Goal: Information Seeking & Learning: Find specific fact

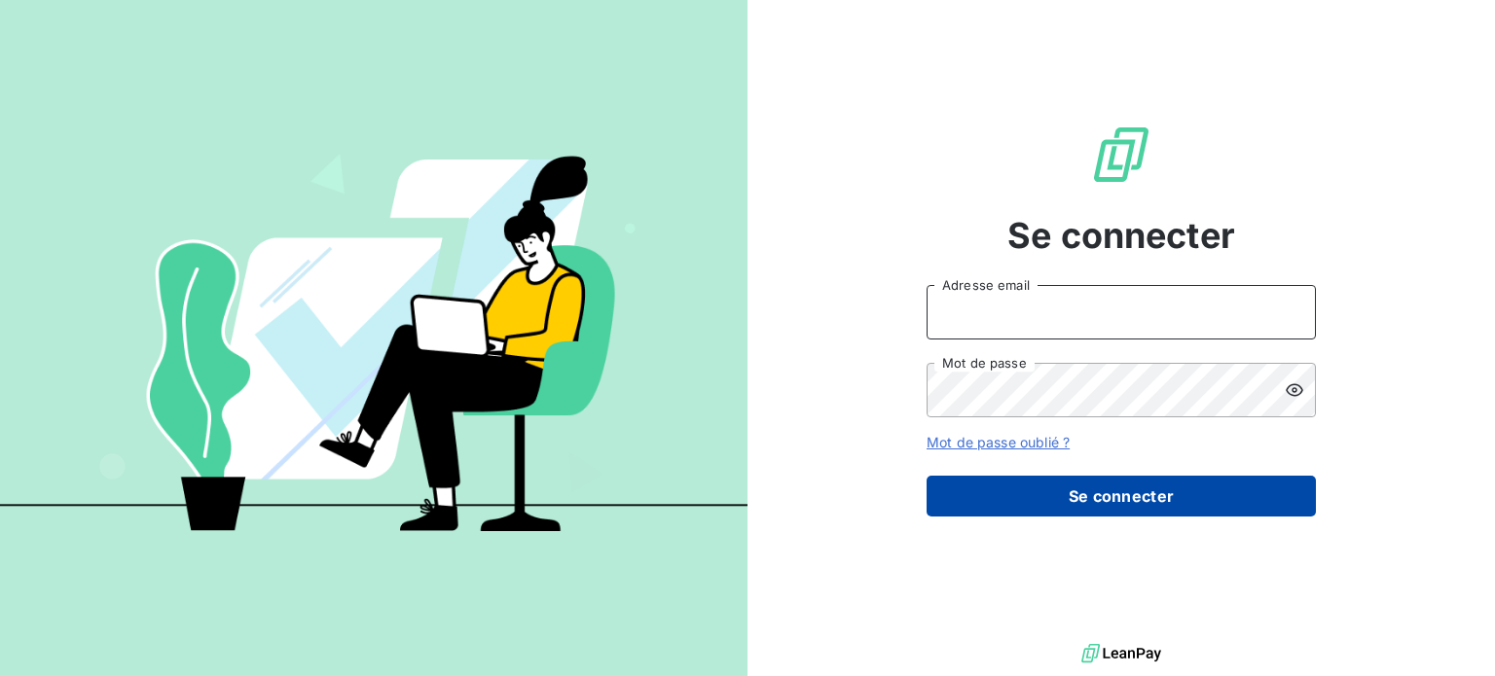
type input "[EMAIL_ADDRESS][DOMAIN_NAME]"
click at [1222, 500] on button "Se connecter" at bounding box center [1120, 496] width 389 height 41
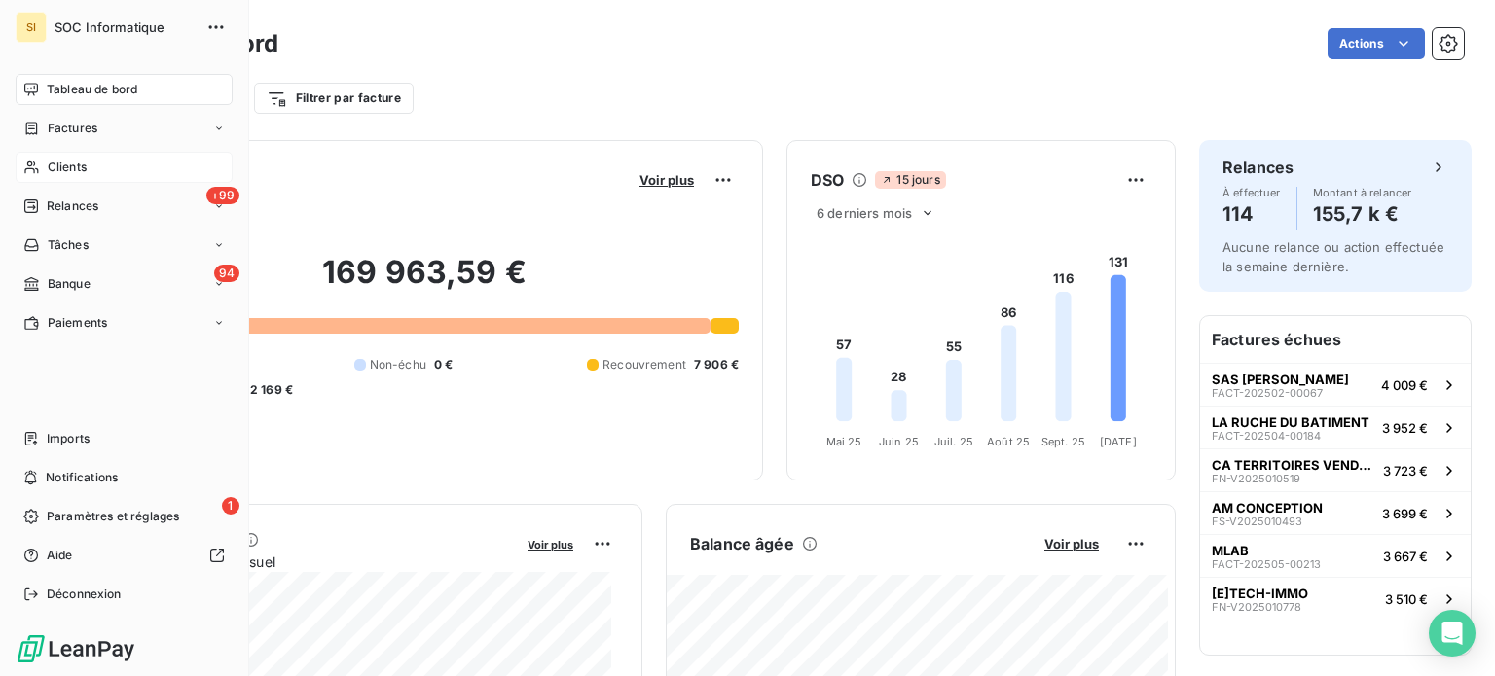
click at [148, 176] on div "Clients" at bounding box center [124, 167] width 217 height 31
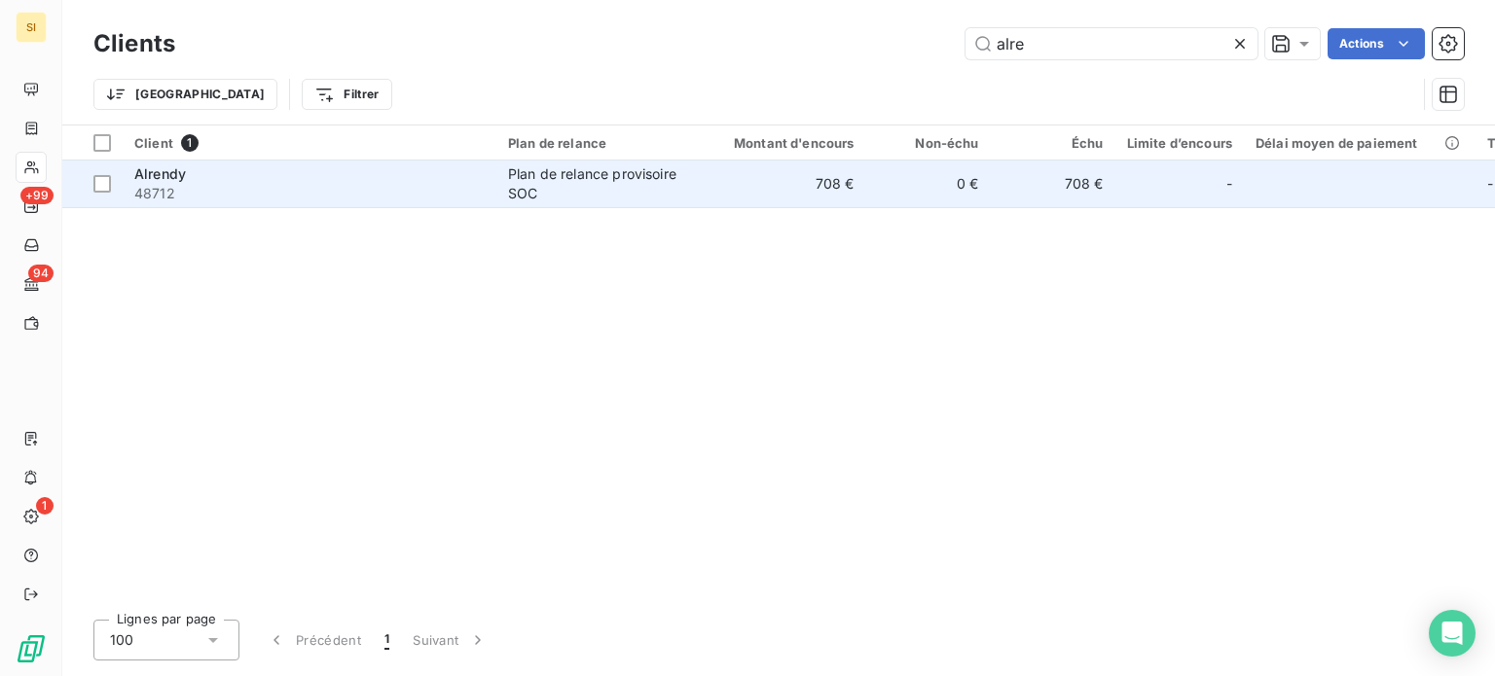
type input "alre"
click at [650, 179] on div "Plan de relance provisoire SOC" at bounding box center [597, 183] width 179 height 39
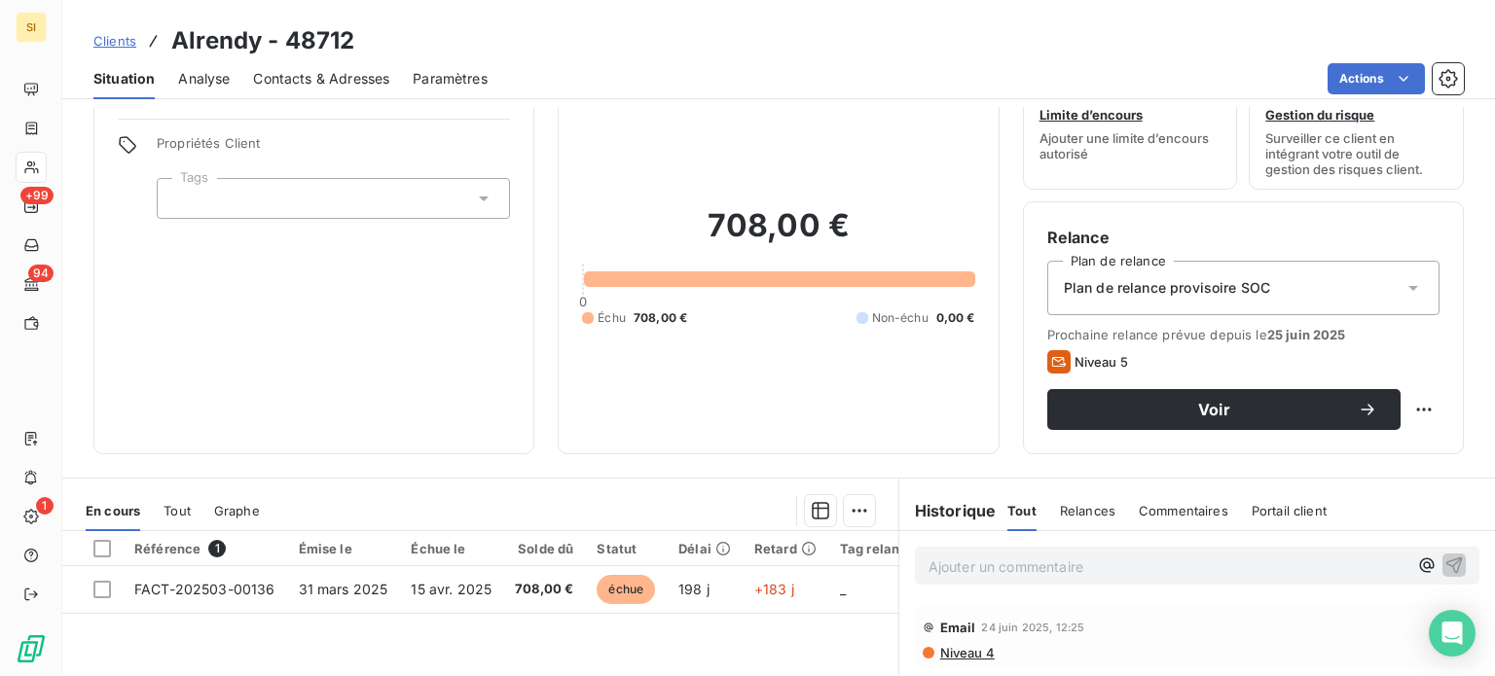
scroll to position [97, 0]
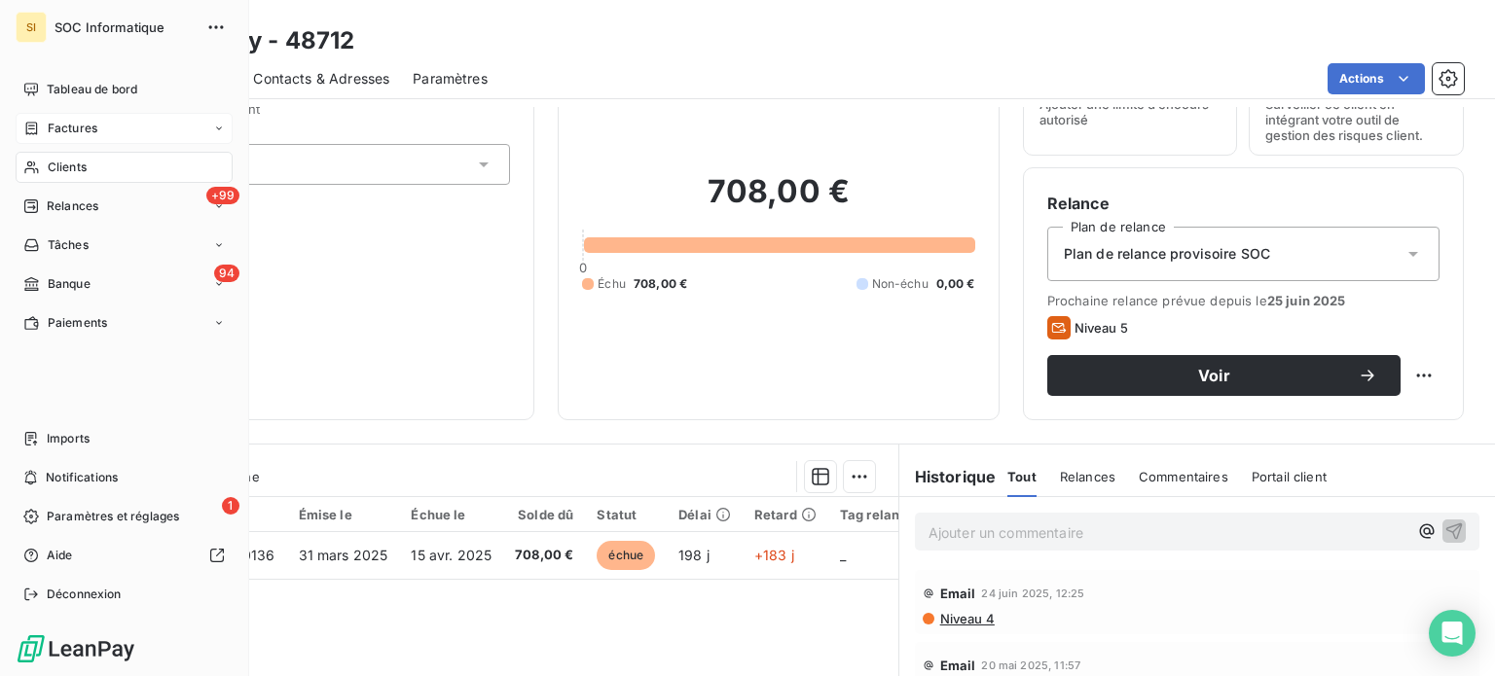
click at [44, 132] on div "Factures" at bounding box center [60, 129] width 74 height 18
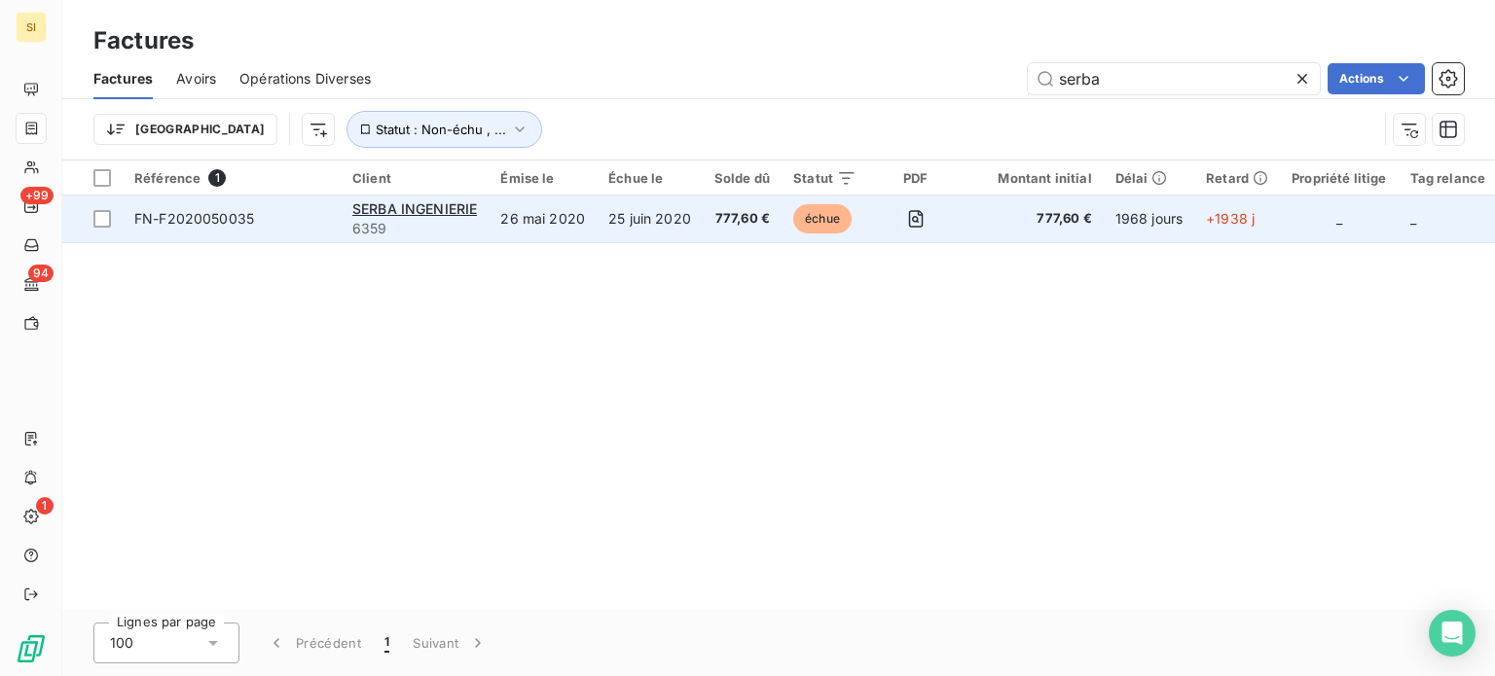
click at [746, 215] on span "777,60 €" at bounding box center [741, 218] width 55 height 19
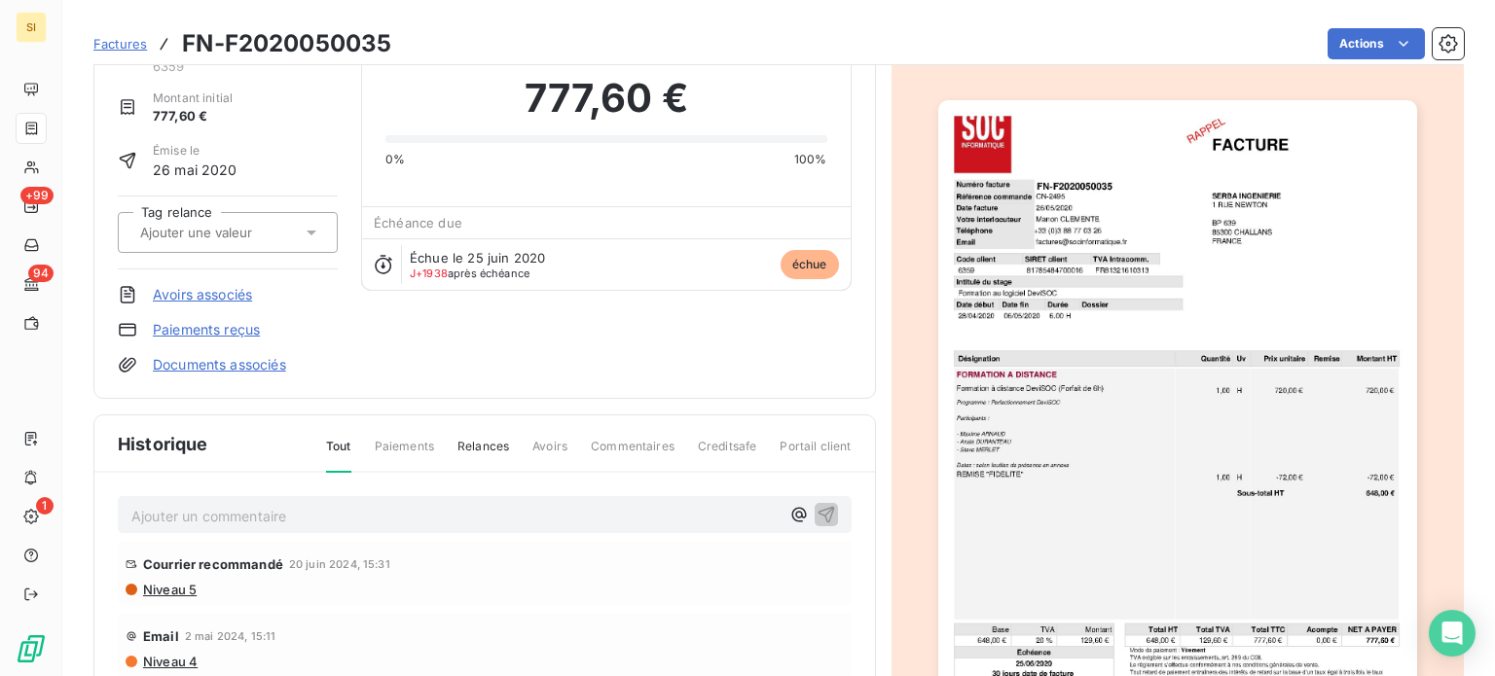
scroll to position [99, 0]
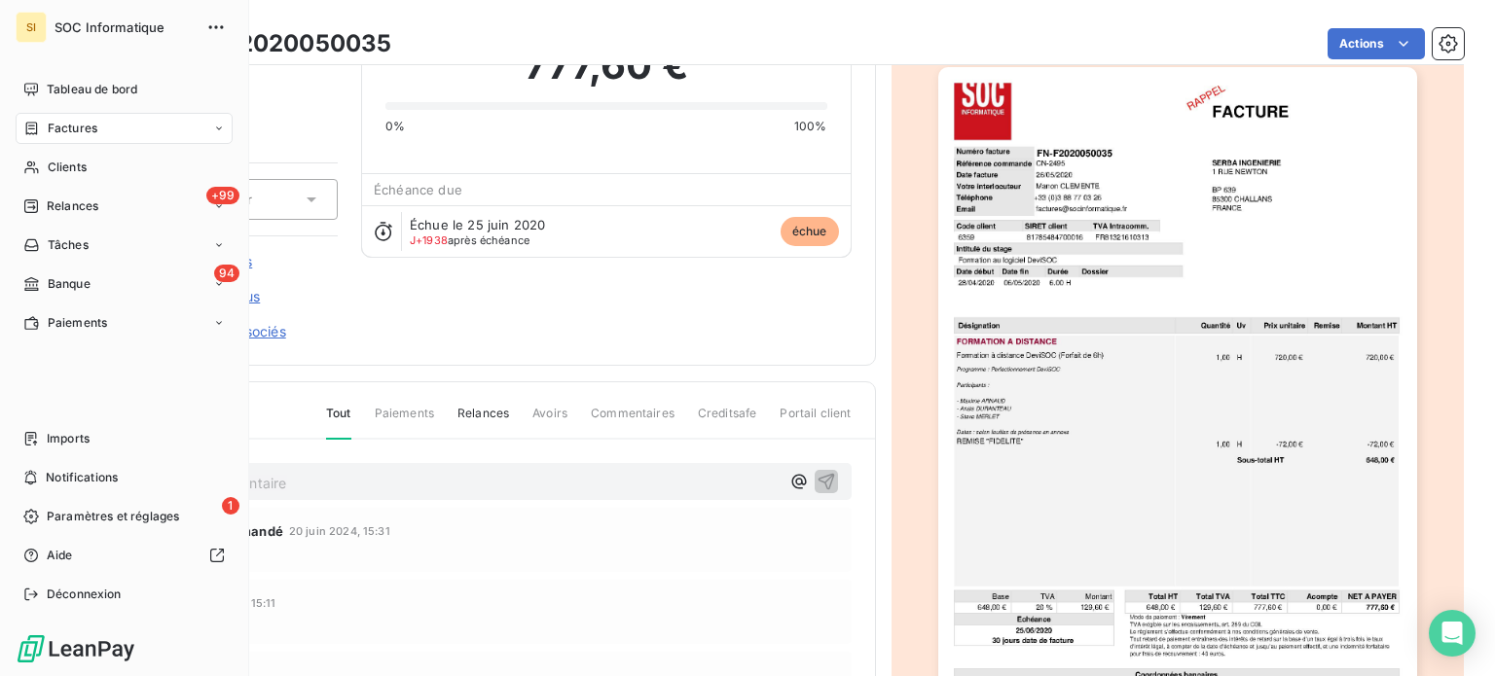
click at [48, 125] on span "Factures" at bounding box center [73, 129] width 50 height 18
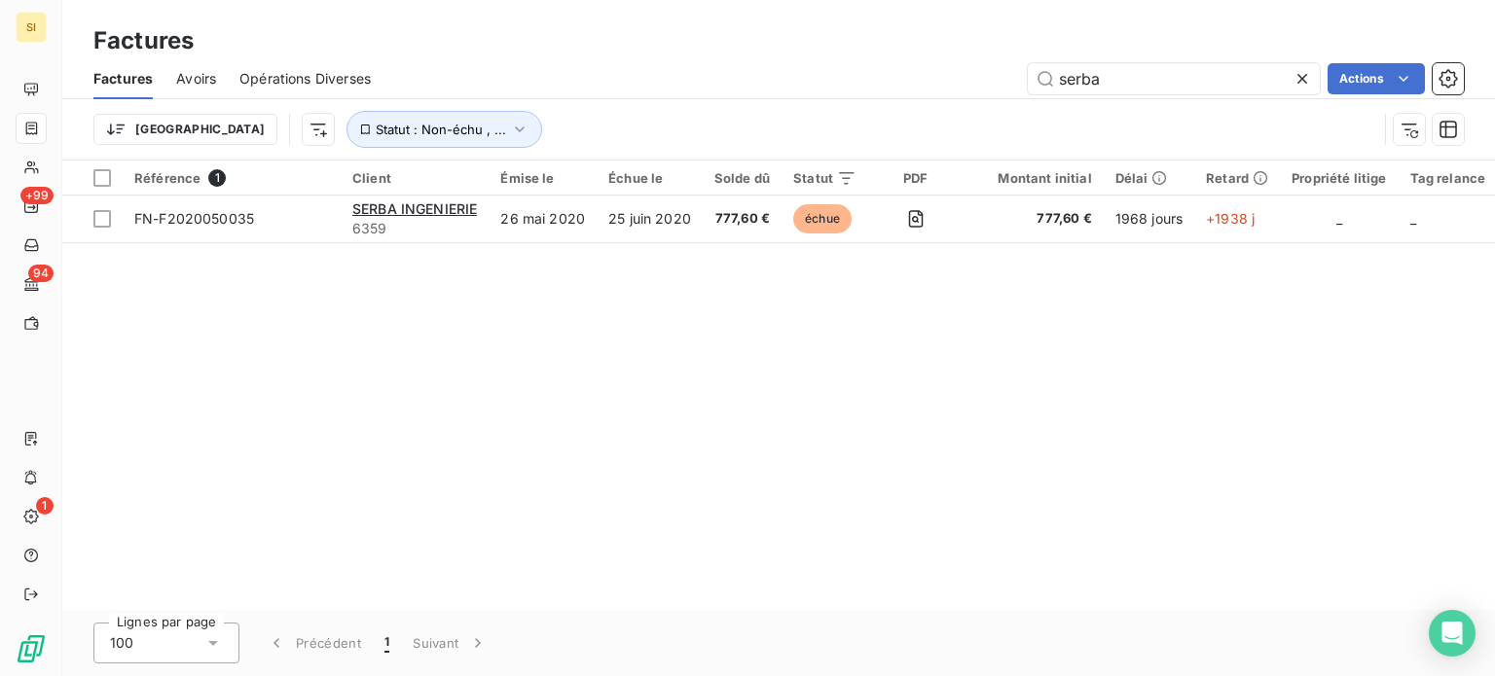
drag, startPoint x: 1145, startPoint y: 84, endPoint x: 1007, endPoint y: 98, distance: 138.9
click at [1016, 99] on div "Factures Avoirs Opérations Diverses serba Actions Trier Statut : Non-échu , ..." at bounding box center [778, 108] width 1432 height 101
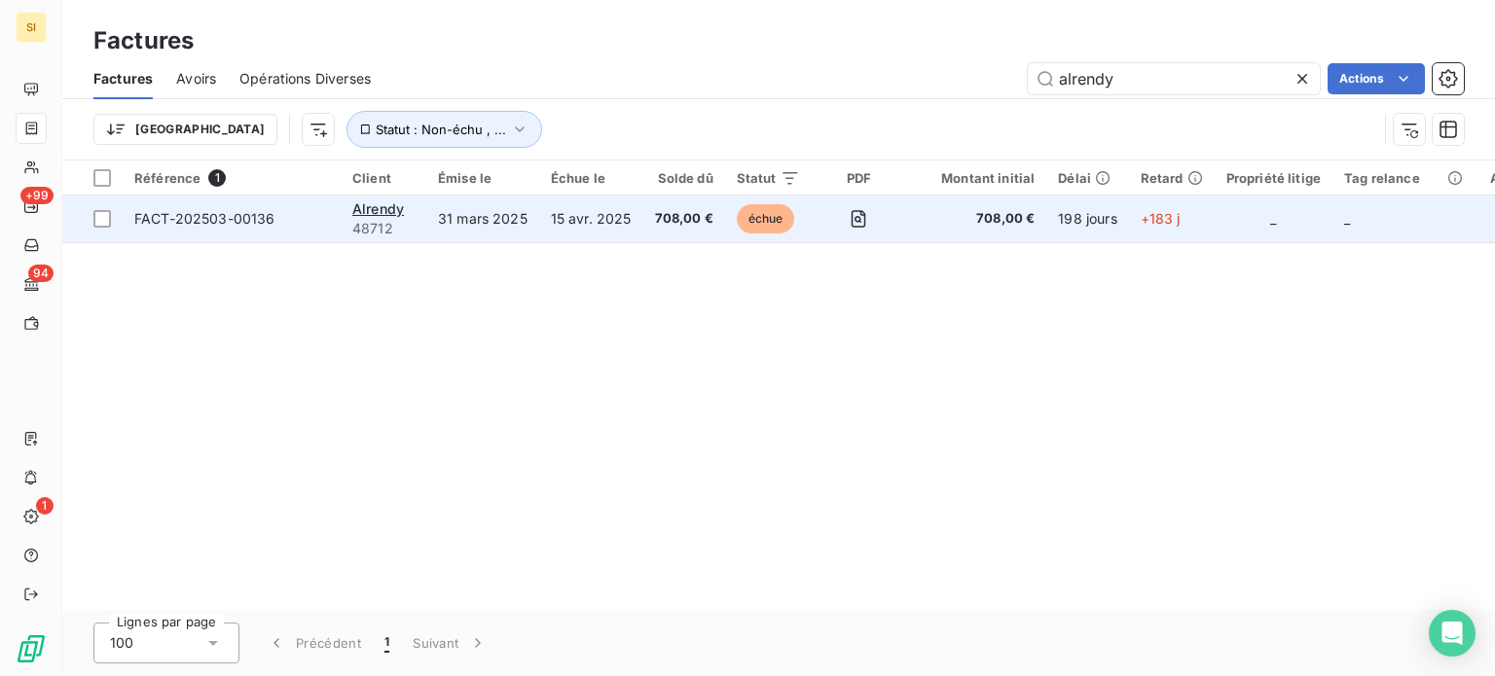
type input "alrendy"
click at [666, 216] on span "708,00 €" at bounding box center [684, 218] width 58 height 19
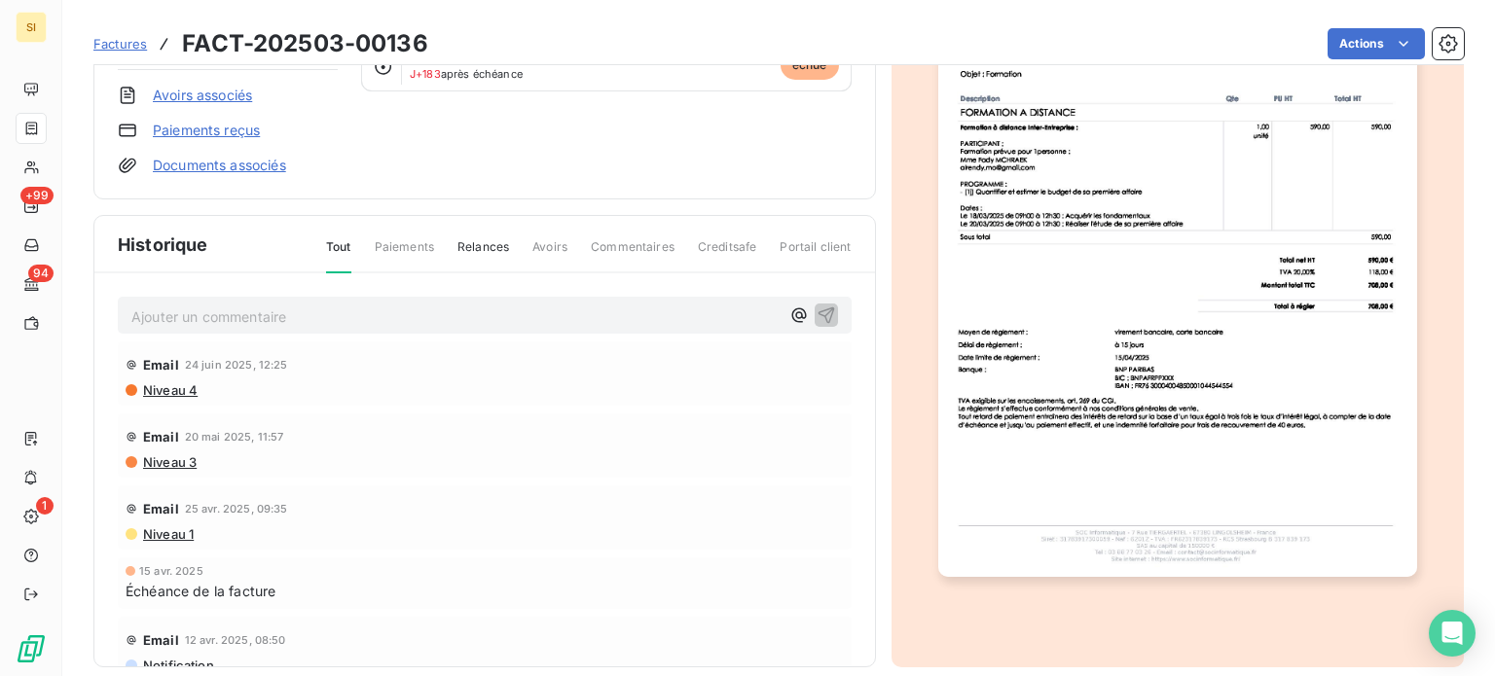
scroll to position [286, 0]
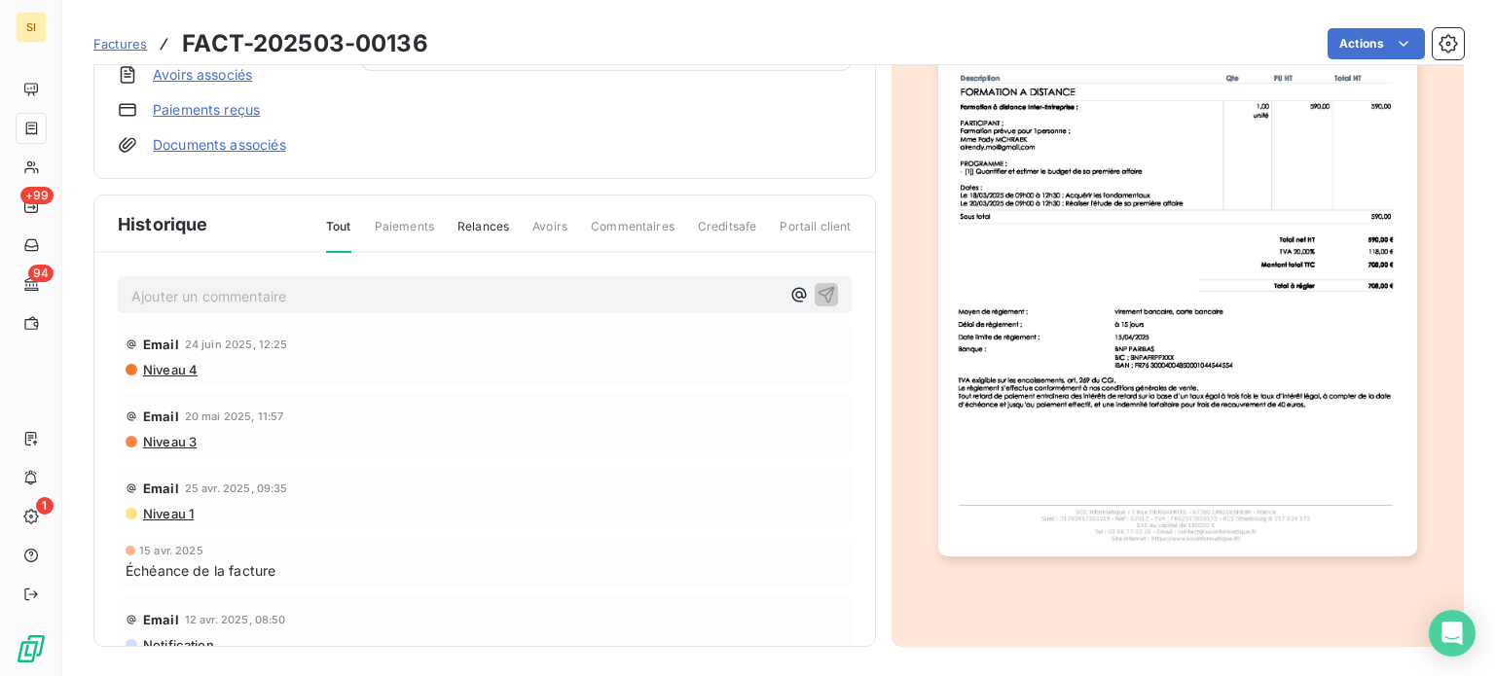
click at [1255, 468] on img "button" at bounding box center [1177, 218] width 479 height 676
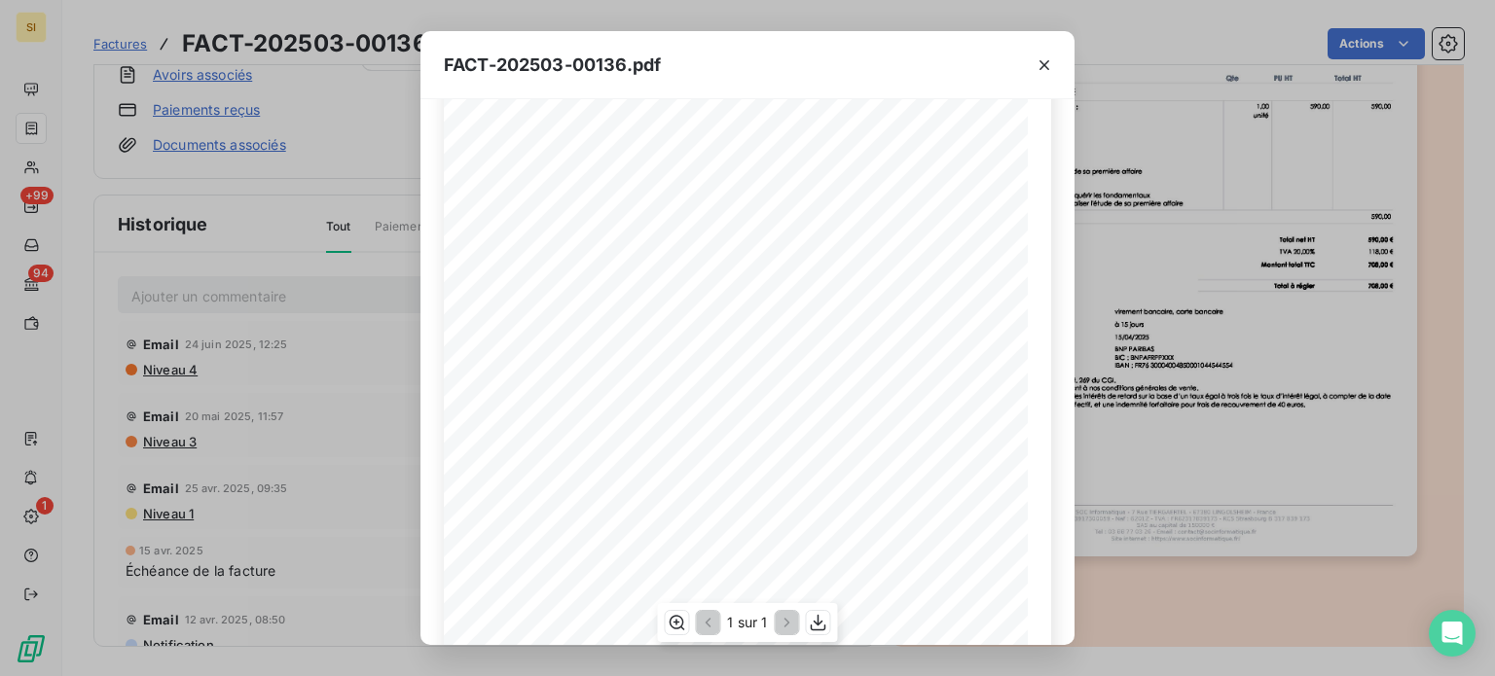
scroll to position [195, 0]
click at [813, 622] on icon "button" at bounding box center [819, 623] width 16 height 17
drag, startPoint x: 1055, startPoint y: 65, endPoint x: 1042, endPoint y: 92, distance: 30.0
click at [1055, 65] on button "button" at bounding box center [1044, 65] width 31 height 31
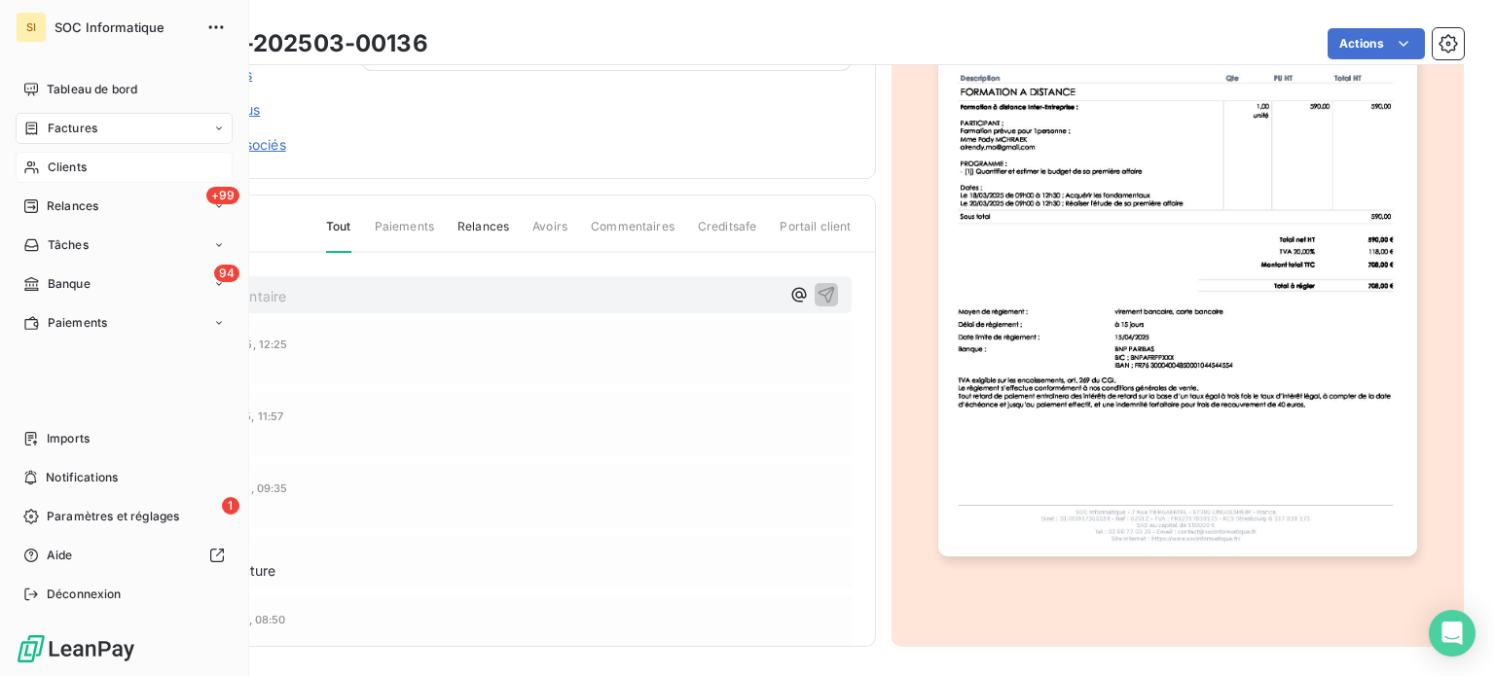
drag, startPoint x: 61, startPoint y: 161, endPoint x: 49, endPoint y: 163, distance: 12.8
click at [49, 163] on span "Clients" at bounding box center [67, 168] width 39 height 18
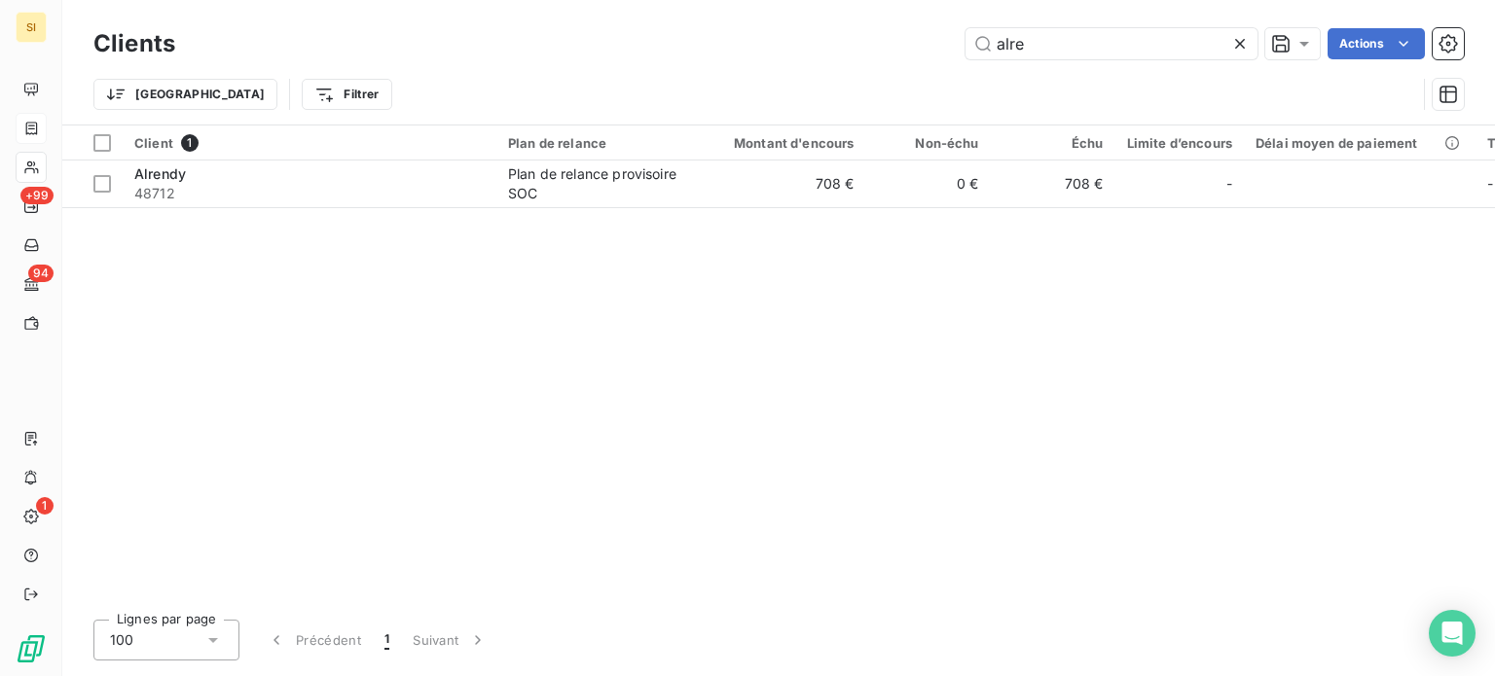
drag, startPoint x: 1109, startPoint y: 41, endPoint x: 759, endPoint y: 52, distance: 350.5
click at [759, 52] on div "alre Actions" at bounding box center [831, 43] width 1265 height 31
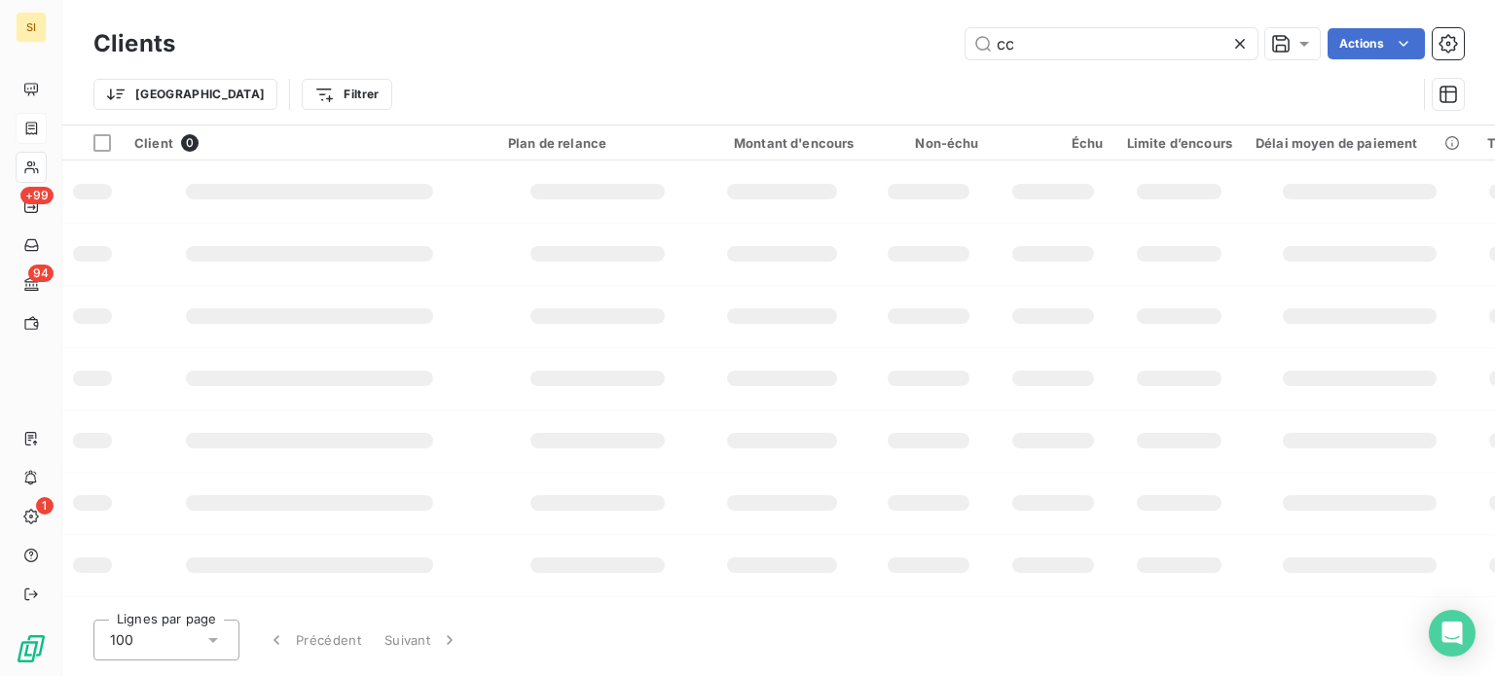
type input "c"
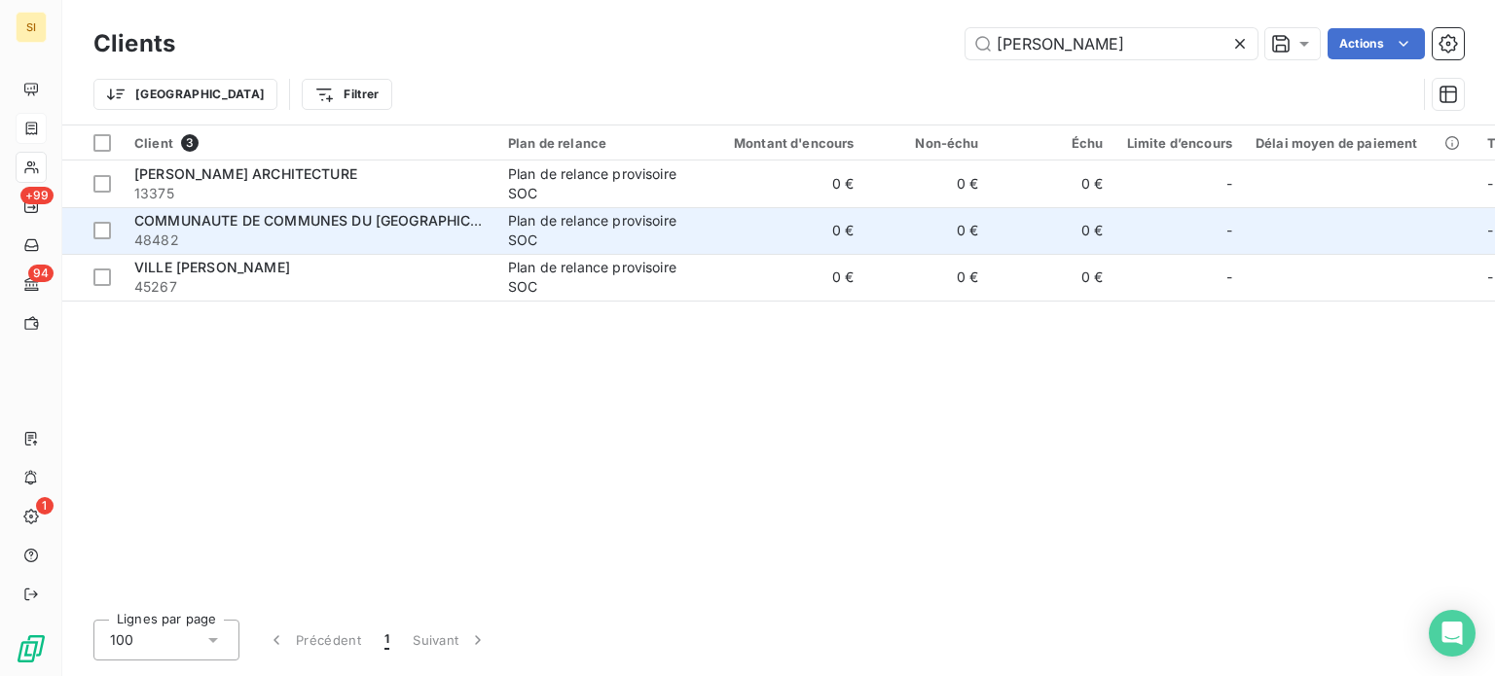
type input "[PERSON_NAME]"
click at [349, 246] on span "48482" at bounding box center [309, 240] width 350 height 19
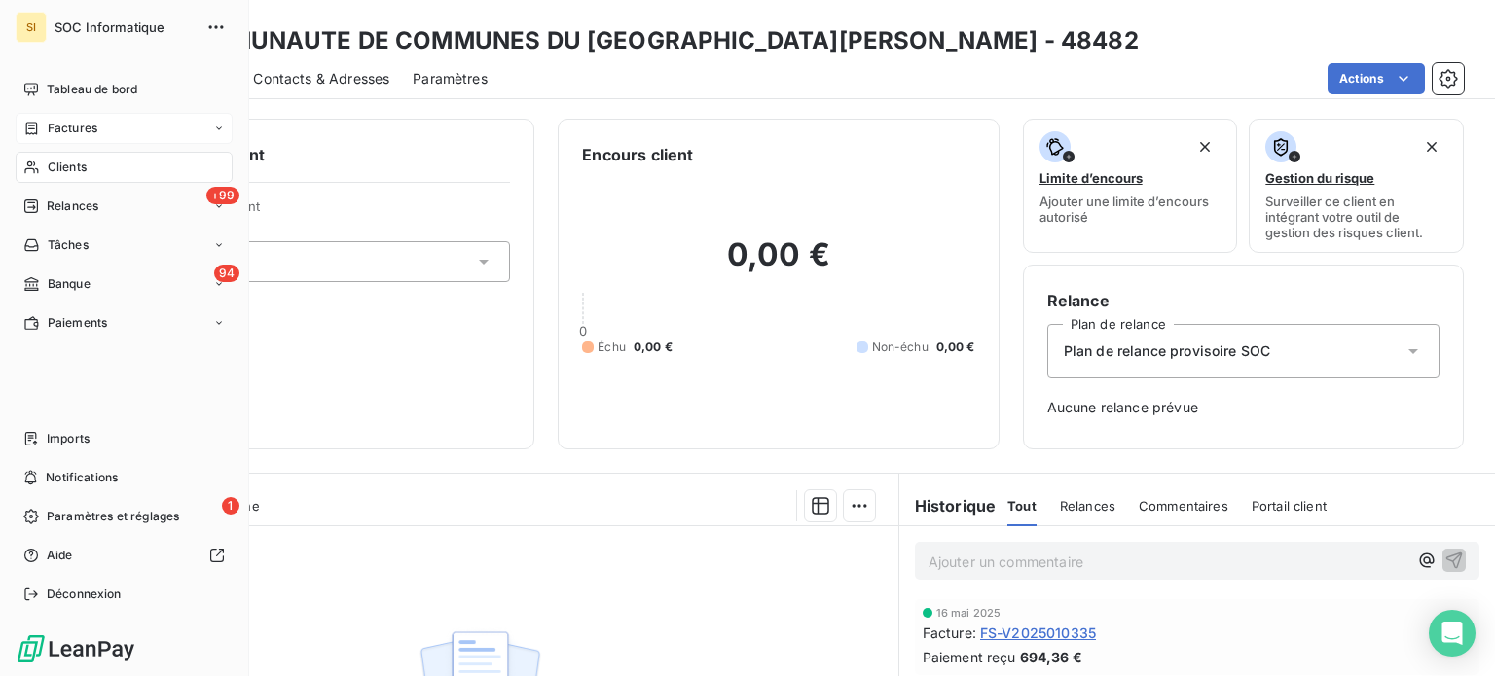
click at [101, 128] on div "Factures" at bounding box center [124, 128] width 217 height 31
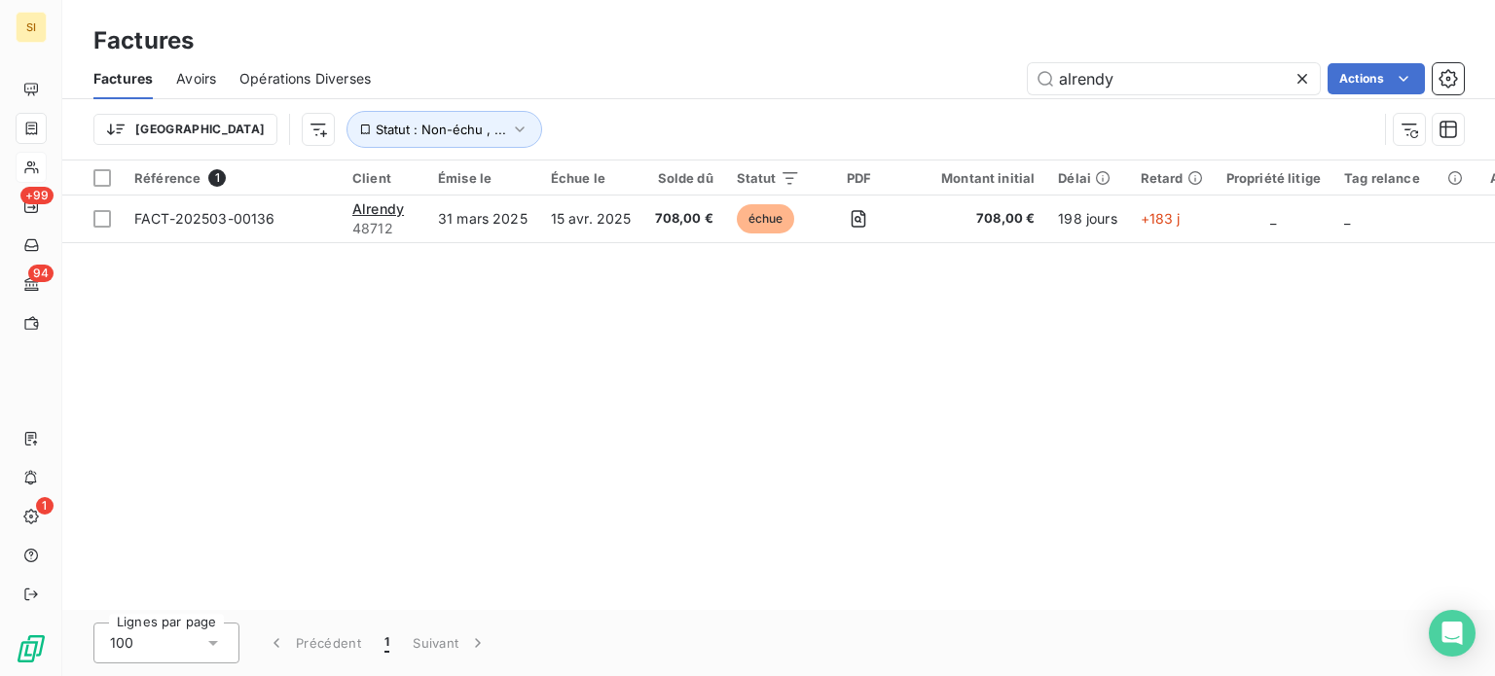
drag, startPoint x: 1112, startPoint y: 68, endPoint x: 971, endPoint y: 96, distance: 143.9
click at [971, 96] on div "Factures Avoirs Opérations Diverses alrendy Actions" at bounding box center [778, 78] width 1432 height 41
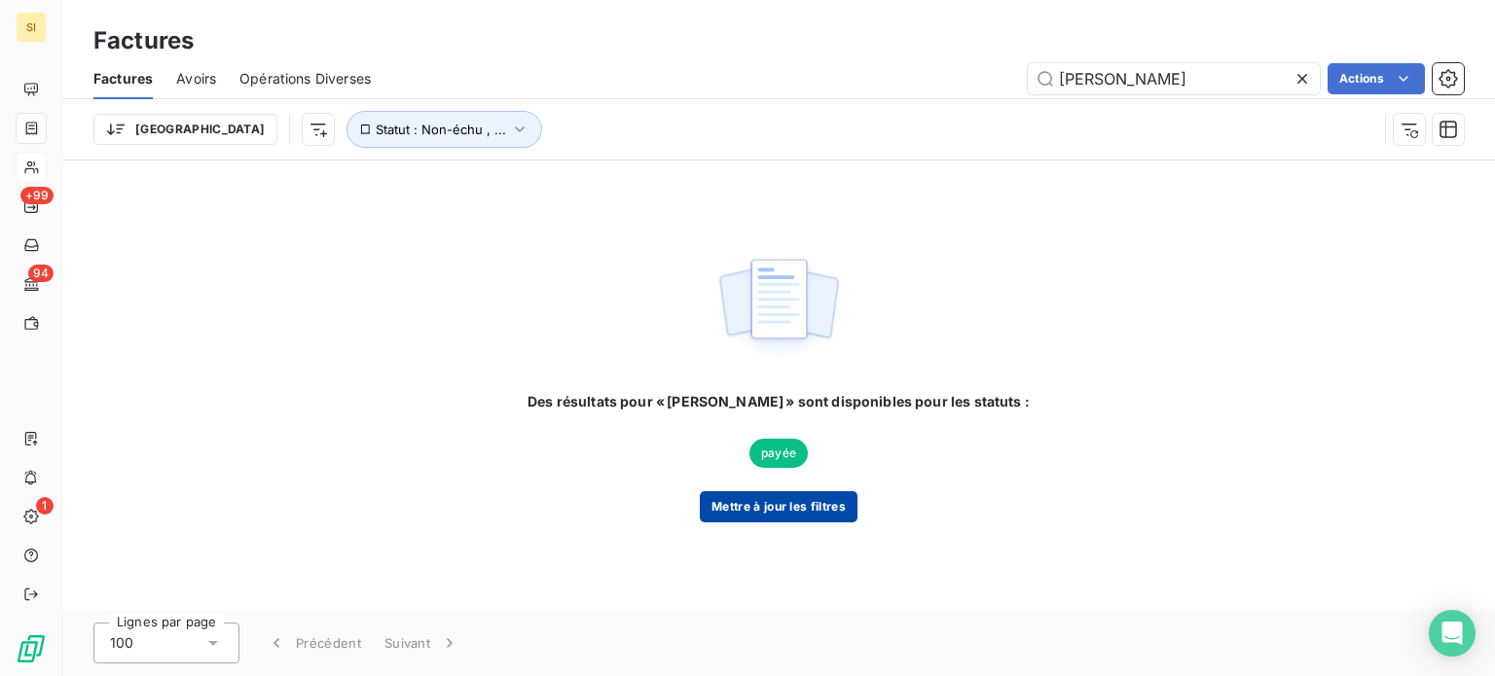
click at [802, 501] on button "Mettre à jour les filtres" at bounding box center [779, 506] width 158 height 31
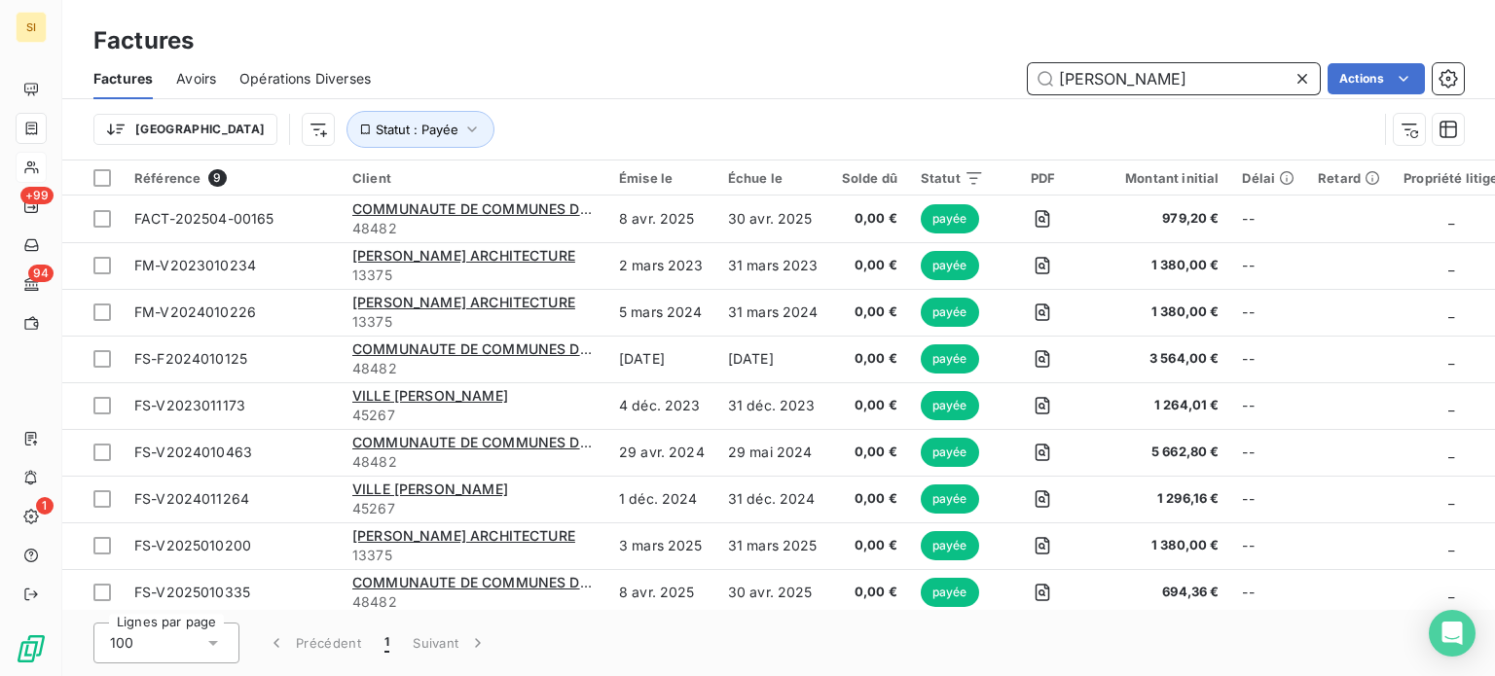
click at [1197, 78] on input "[PERSON_NAME]" at bounding box center [1174, 78] width 292 height 31
type input "b"
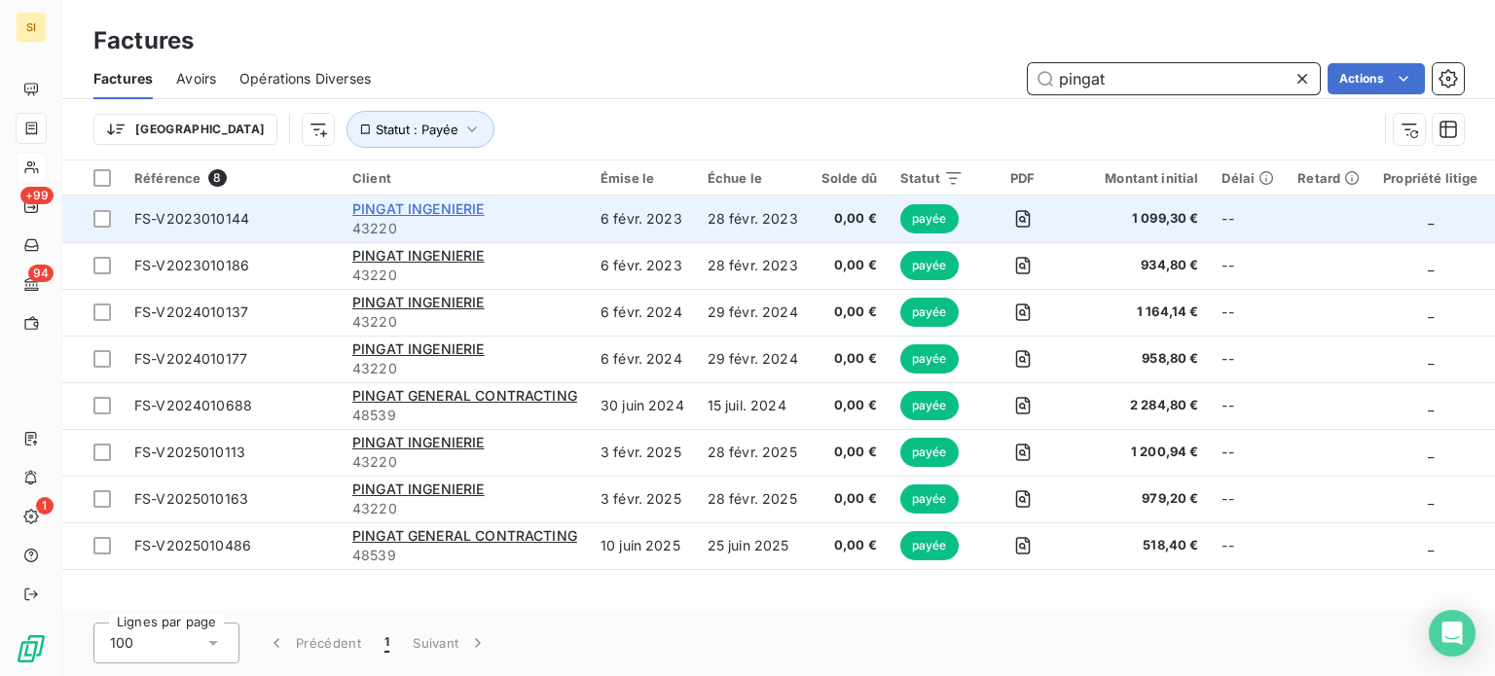
type input "pingat"
click at [397, 209] on span "PINGAT INGENIERIE" at bounding box center [418, 208] width 132 height 17
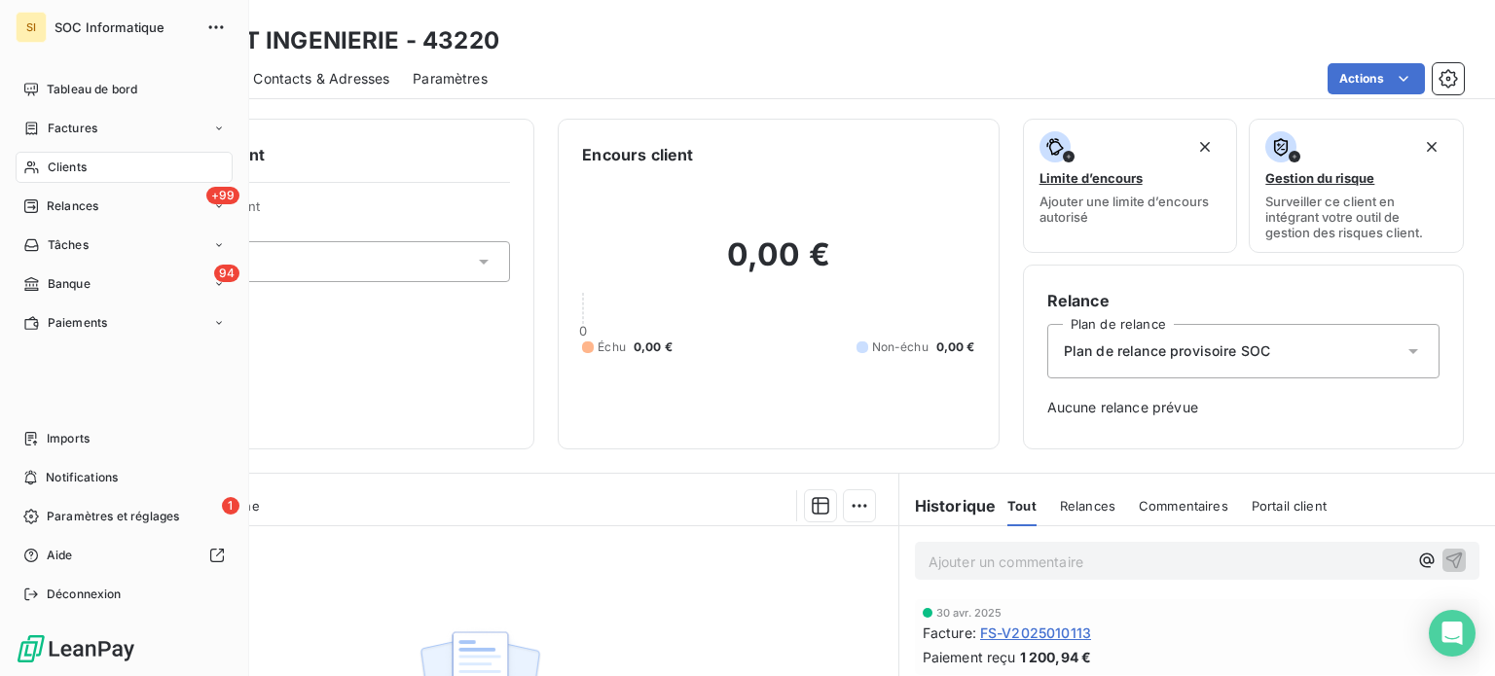
click at [46, 121] on div "Factures" at bounding box center [60, 129] width 74 height 18
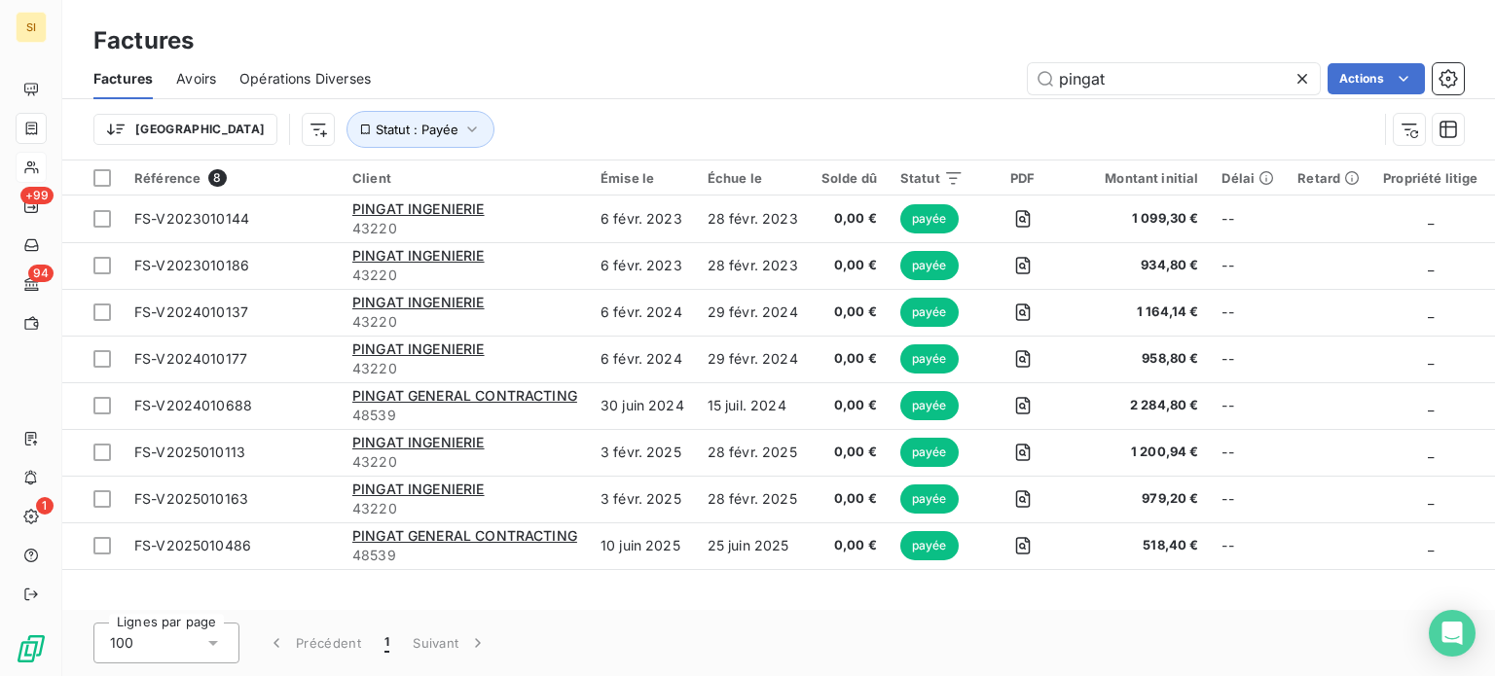
drag, startPoint x: 1133, startPoint y: 77, endPoint x: 959, endPoint y: 104, distance: 175.3
click at [962, 104] on div "Factures Avoirs Opérations Diverses pingat Actions Trier Statut : Payée" at bounding box center [778, 108] width 1432 height 101
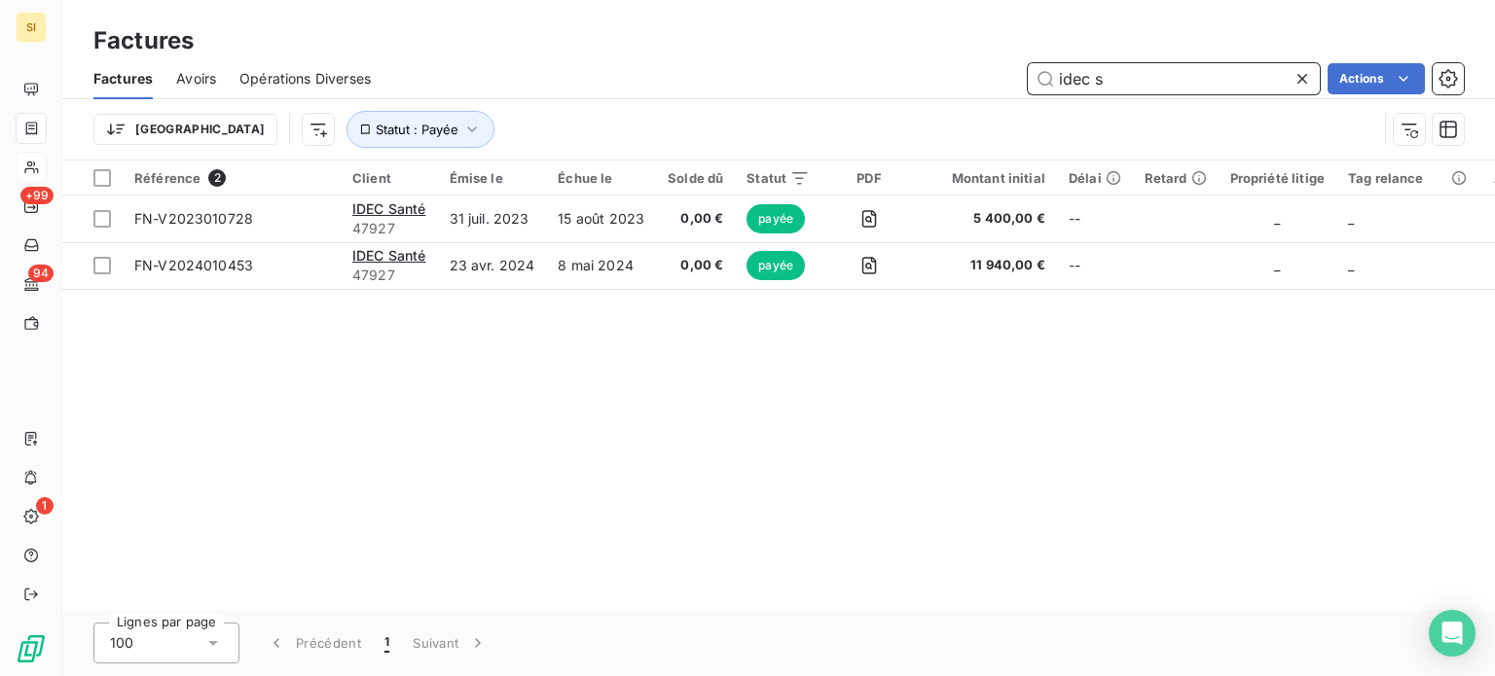
drag, startPoint x: 1118, startPoint y: 77, endPoint x: 953, endPoint y: 102, distance: 167.3
click at [955, 101] on div "Factures Avoirs Opérations Diverses idec s Actions Trier Statut : Payée" at bounding box center [778, 108] width 1432 height 101
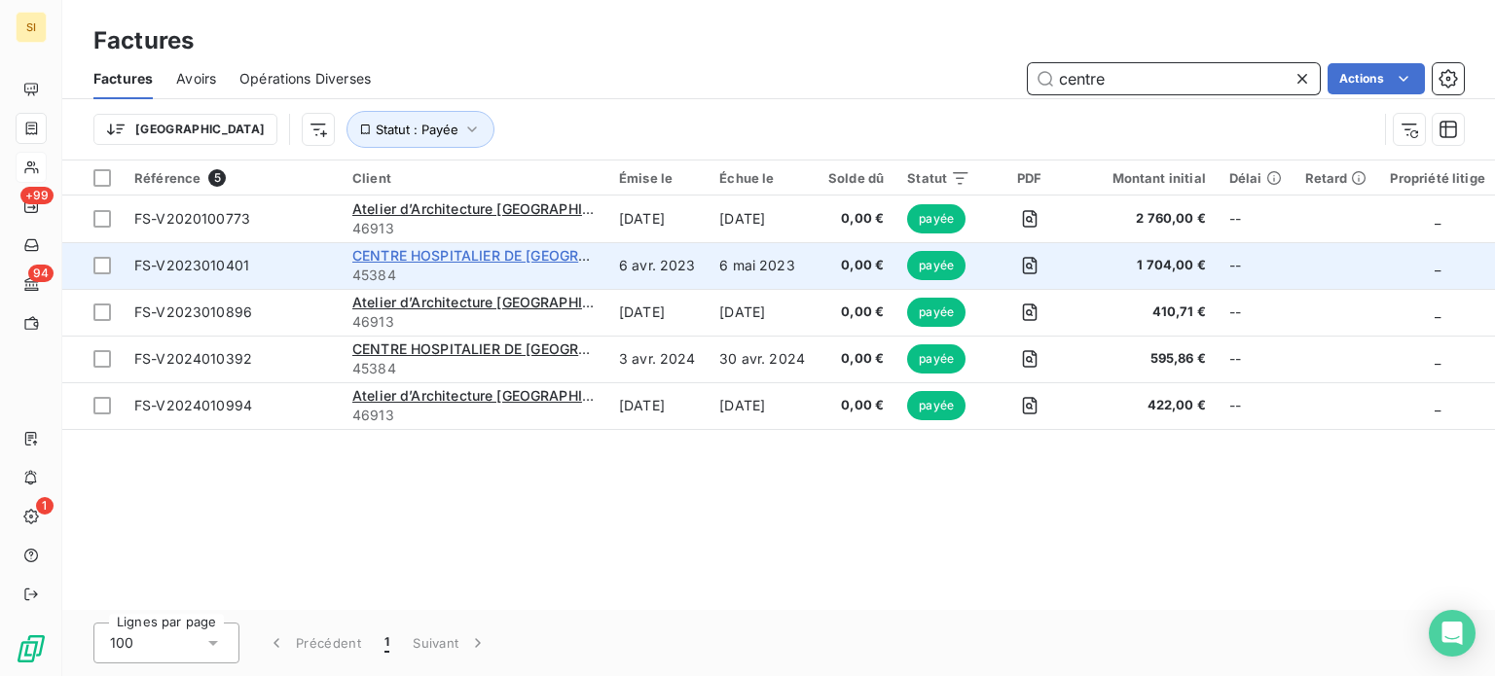
type input "centre"
click at [431, 252] on span "CENTRE HOSPITALIER DE [GEOGRAPHIC_DATA]" at bounding box center [509, 255] width 314 height 17
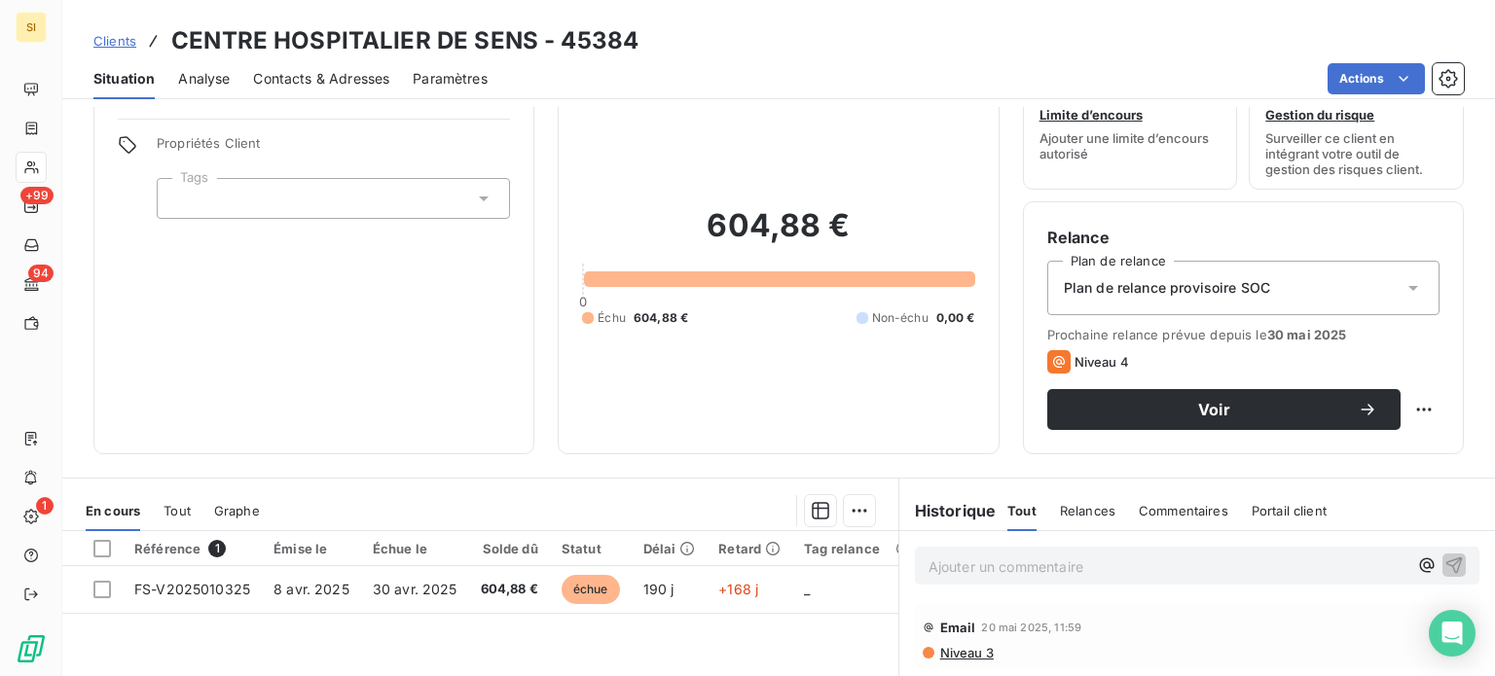
scroll to position [195, 0]
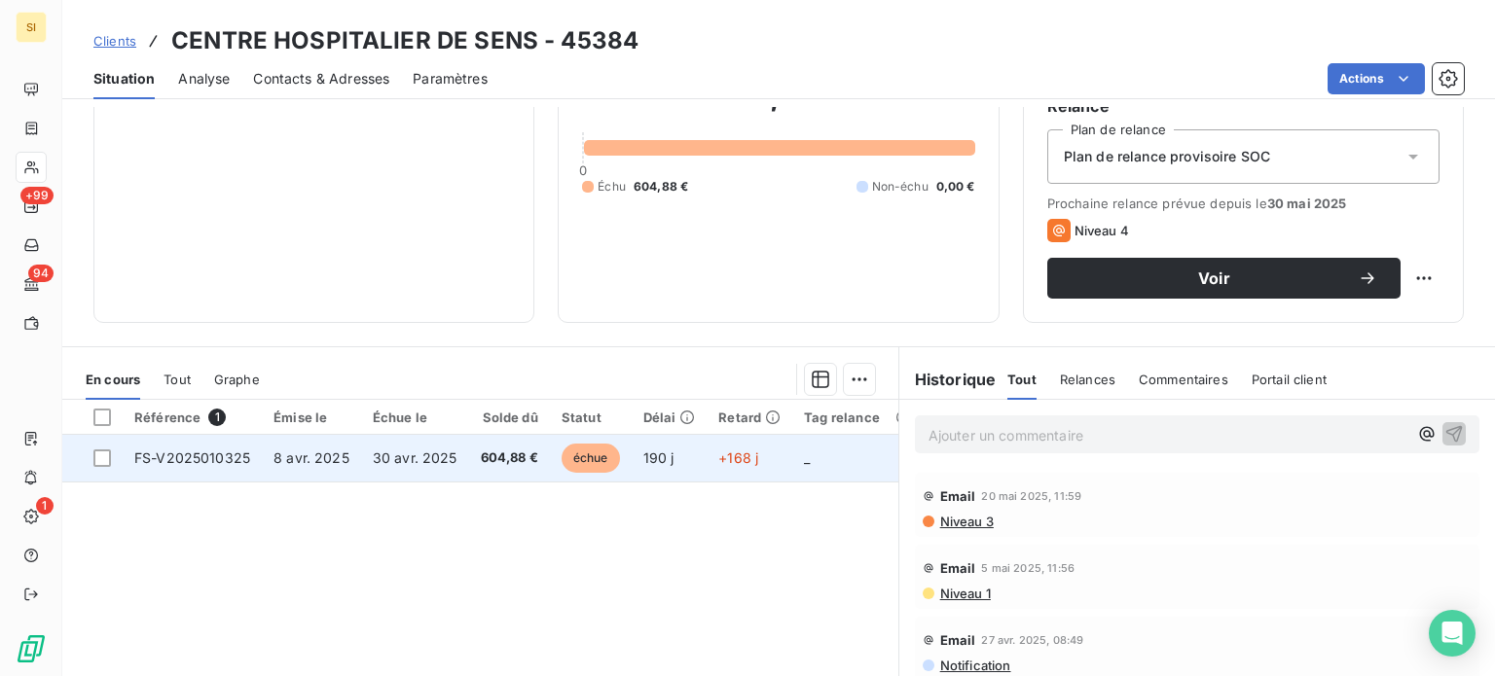
click at [520, 439] on td "604,88 €" at bounding box center [509, 458] width 81 height 47
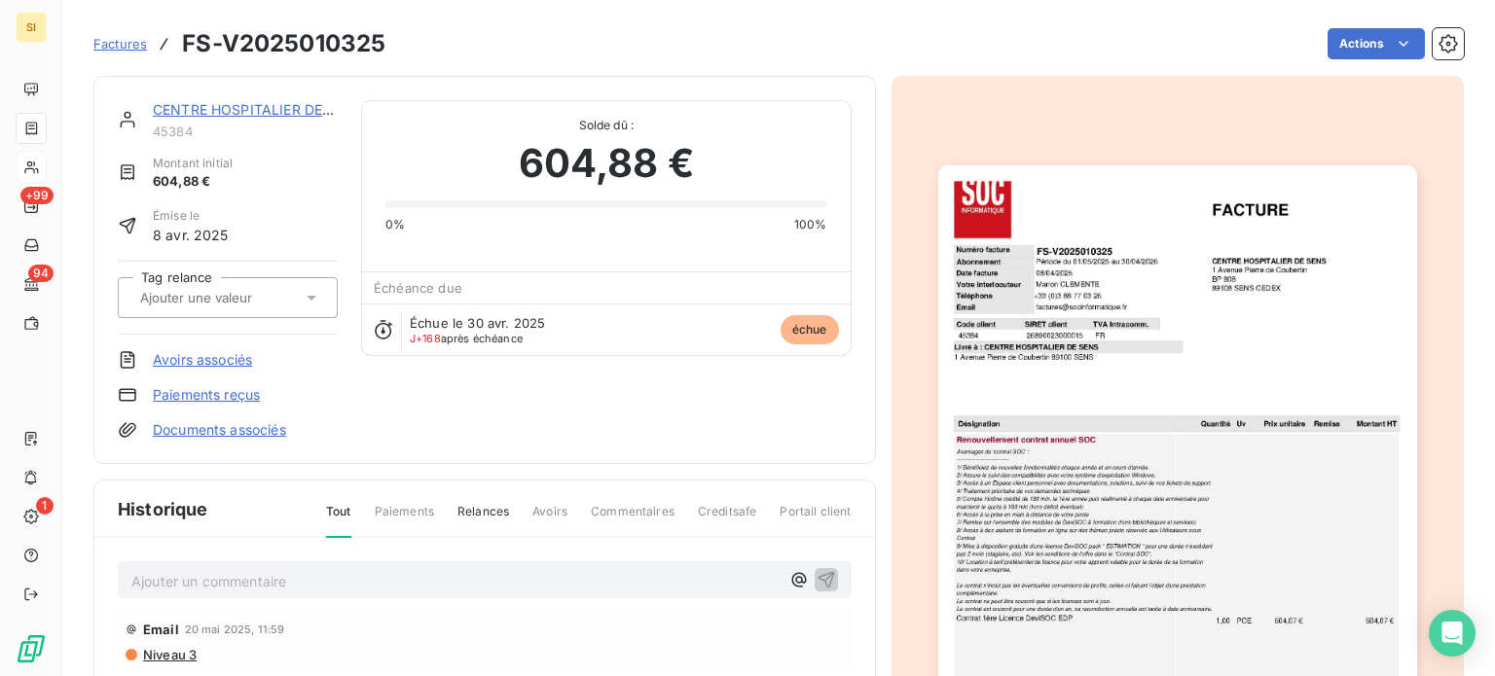
click at [1203, 373] on img "button" at bounding box center [1177, 503] width 479 height 676
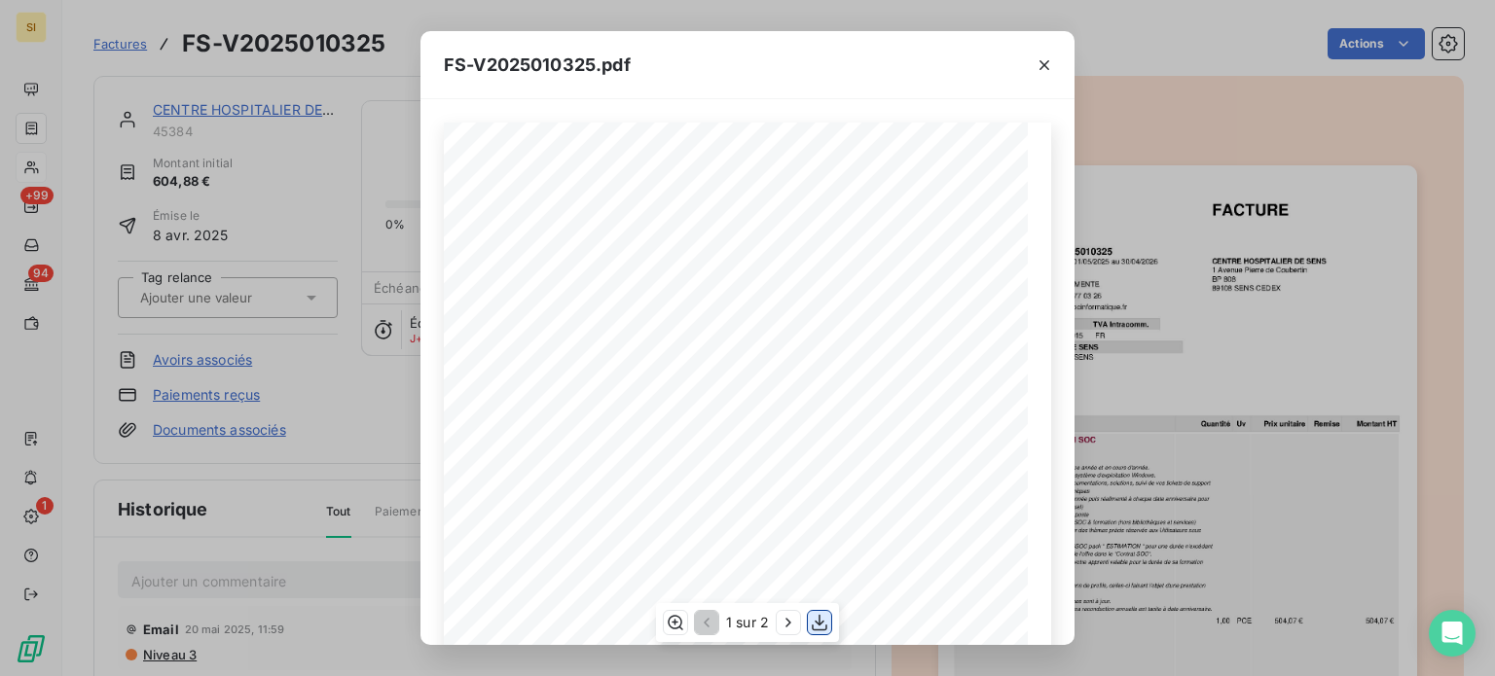
click at [821, 611] on button "button" at bounding box center [819, 622] width 23 height 23
click at [1157, 98] on div "FS-V2025010325.pdf FACTURE Numéro facture FS-V2025010325 Abonnement Période du …" at bounding box center [747, 338] width 1495 height 676
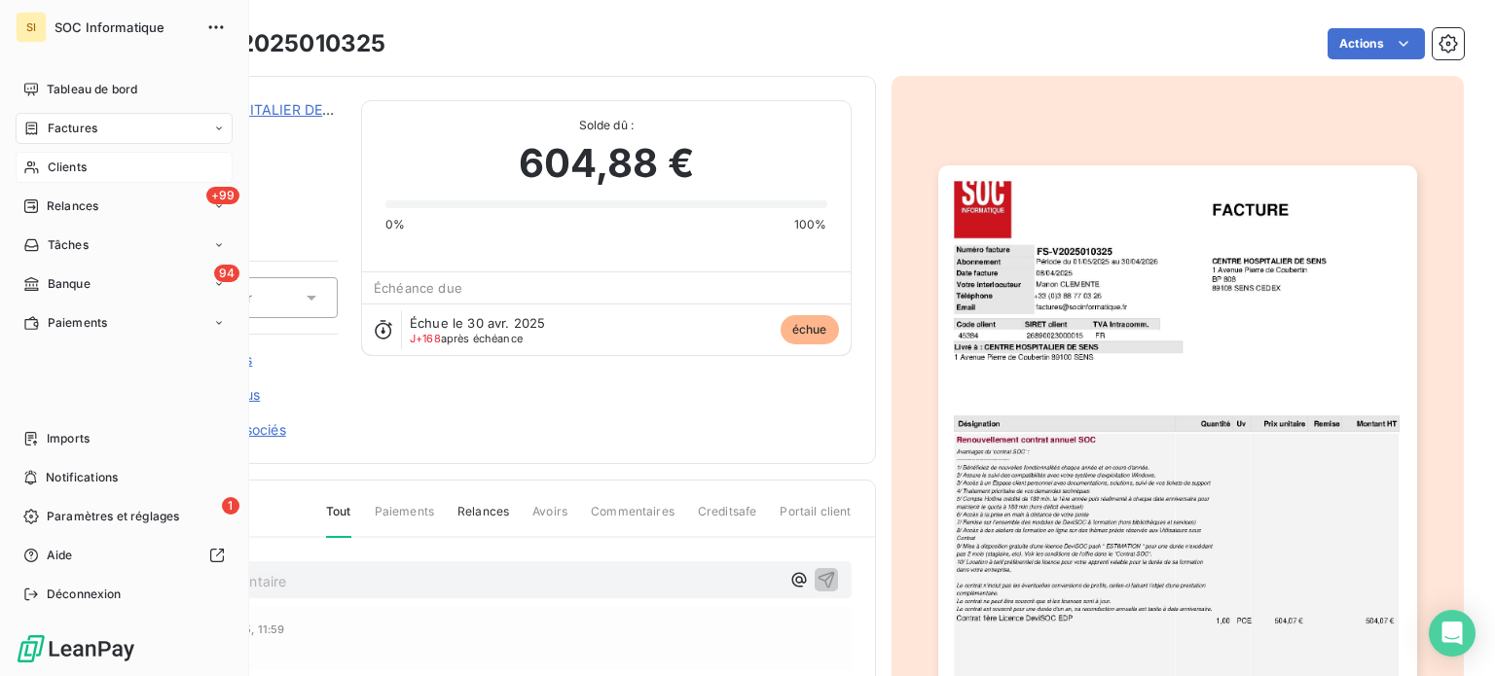
click at [18, 168] on div "Clients" at bounding box center [124, 167] width 217 height 31
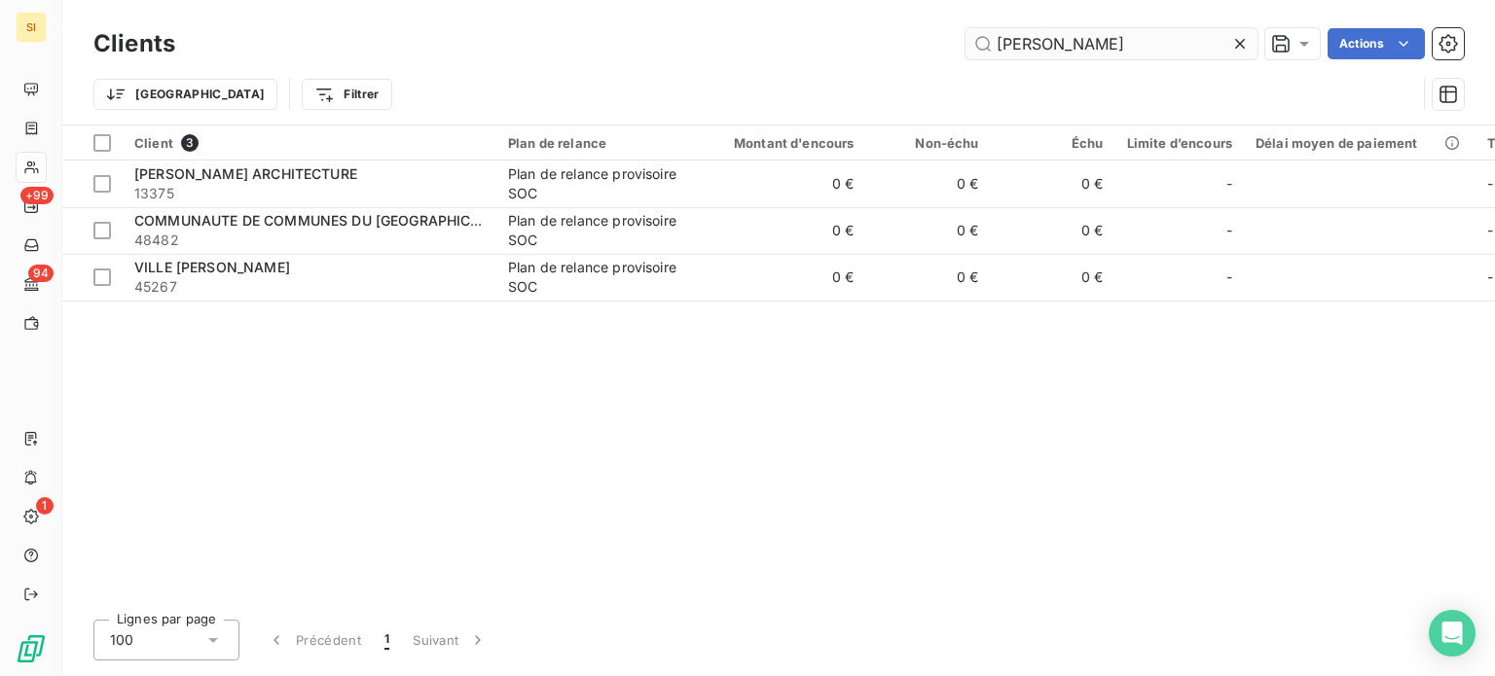
drag, startPoint x: 1087, startPoint y: 60, endPoint x: 1076, endPoint y: 54, distance: 12.7
click at [1082, 57] on div "Clients [PERSON_NAME] Actions" at bounding box center [778, 43] width 1370 height 41
drag, startPoint x: 1074, startPoint y: 51, endPoint x: 891, endPoint y: 63, distance: 183.4
click at [891, 63] on div "Clients [PERSON_NAME] Actions Trier Filtrer" at bounding box center [778, 73] width 1370 height 101
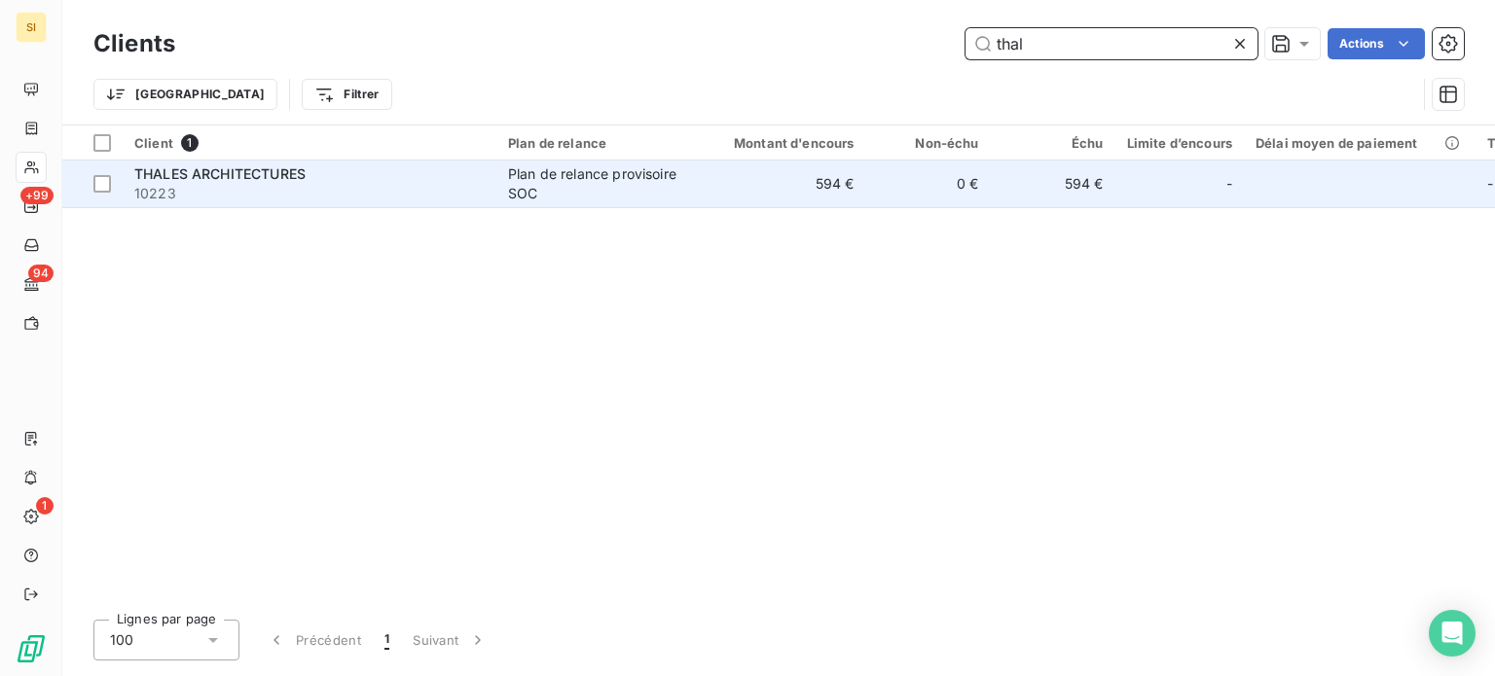
type input "thal"
click at [809, 175] on td "594 €" at bounding box center [782, 184] width 167 height 47
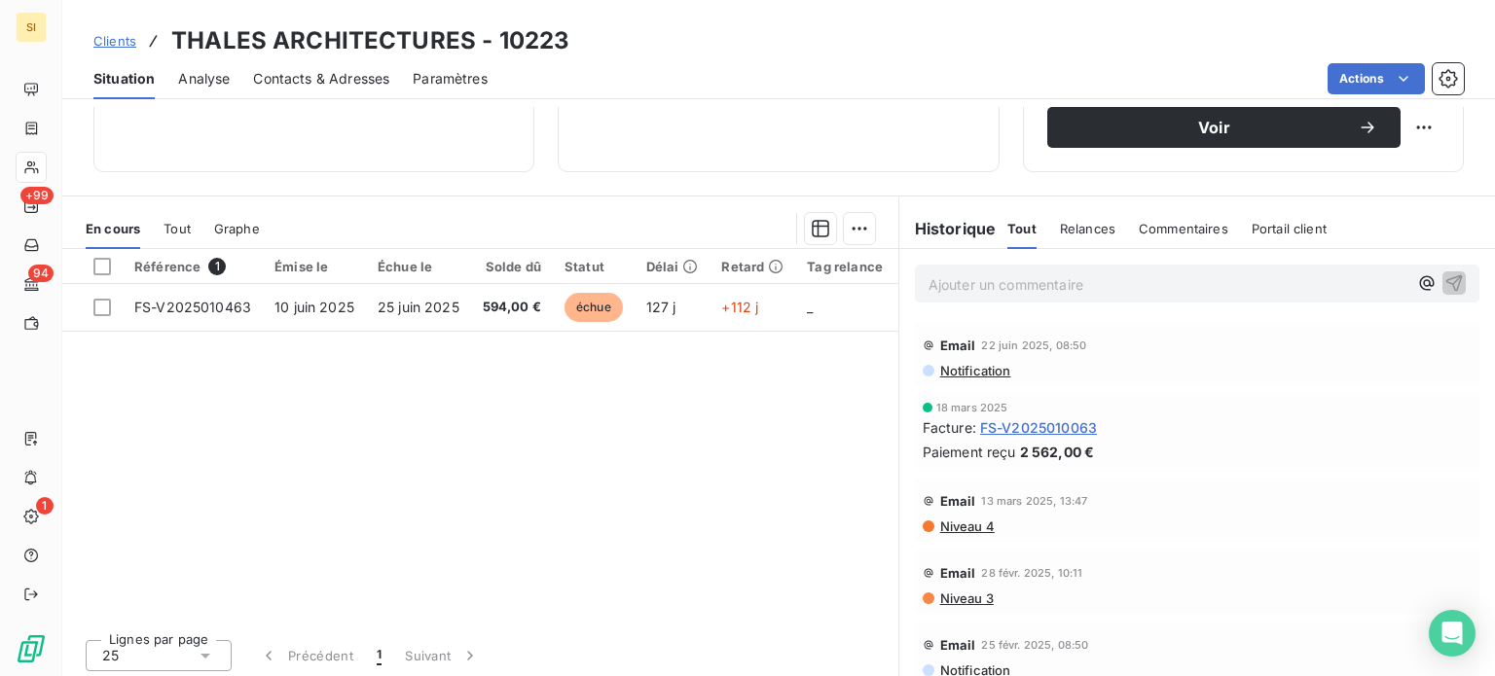
scroll to position [350, 0]
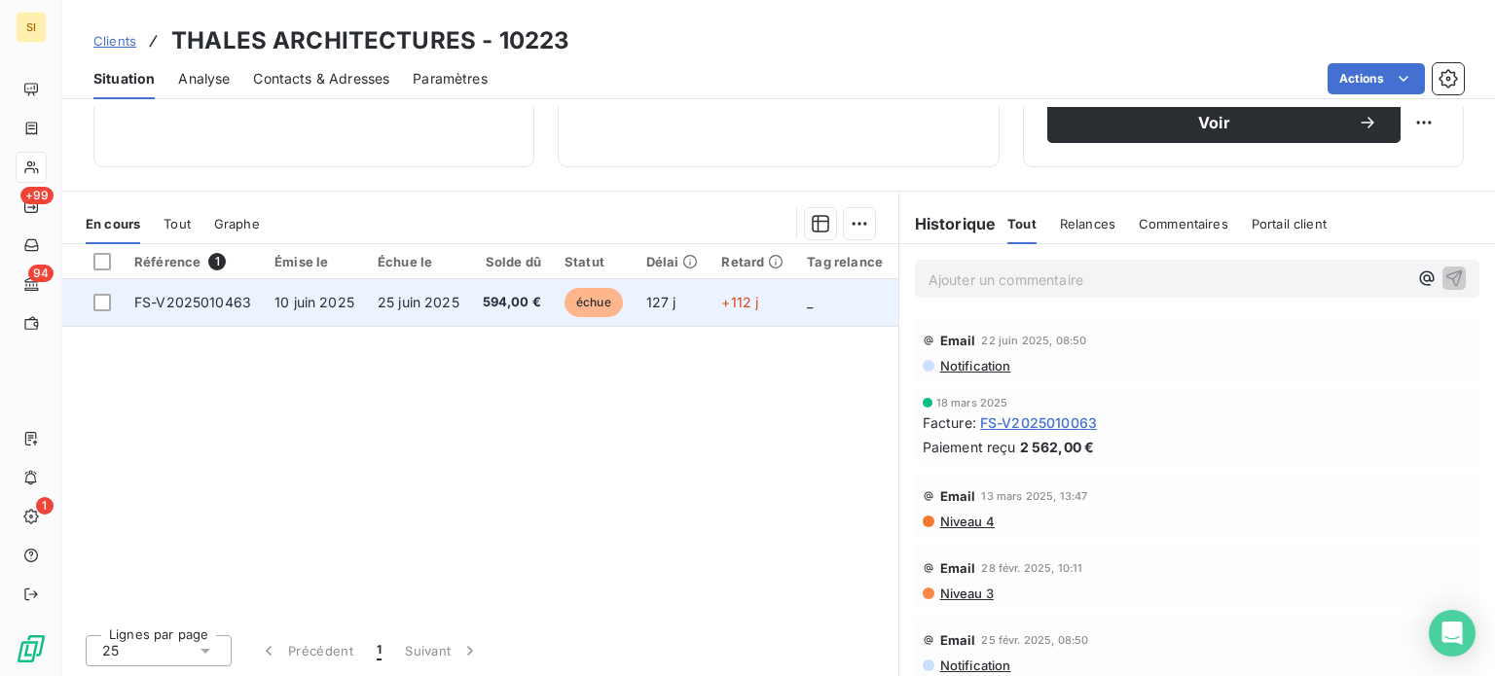
click at [461, 310] on td "25 juin 2025" at bounding box center [418, 302] width 105 height 47
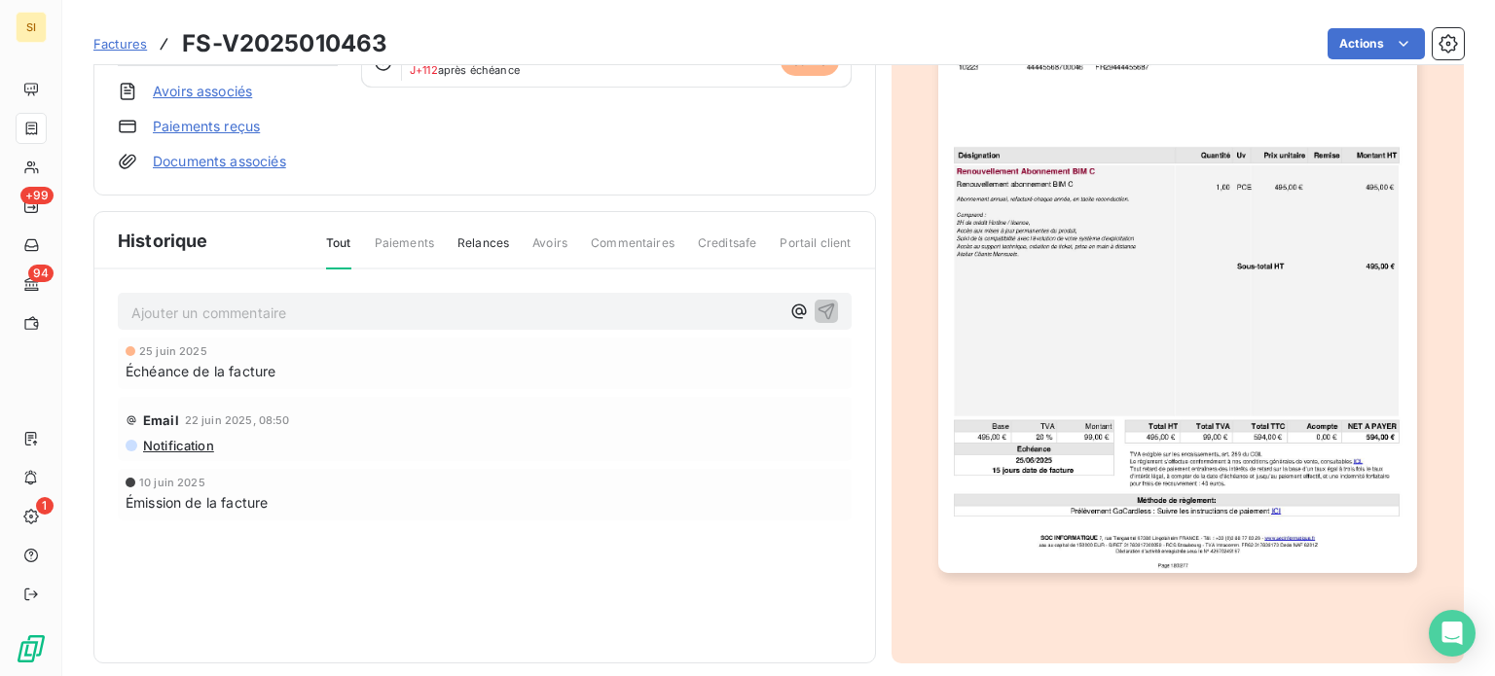
scroll to position [286, 0]
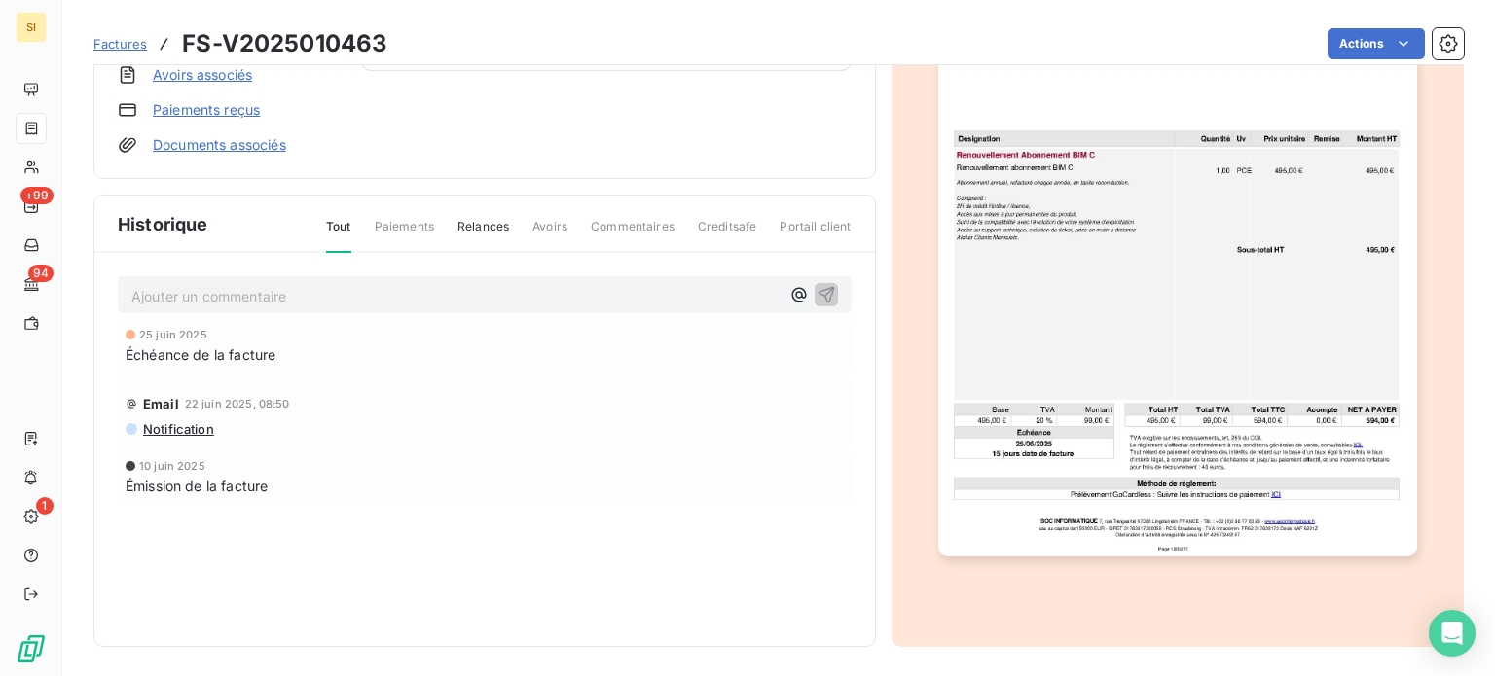
click at [1234, 384] on img "button" at bounding box center [1177, 218] width 479 height 676
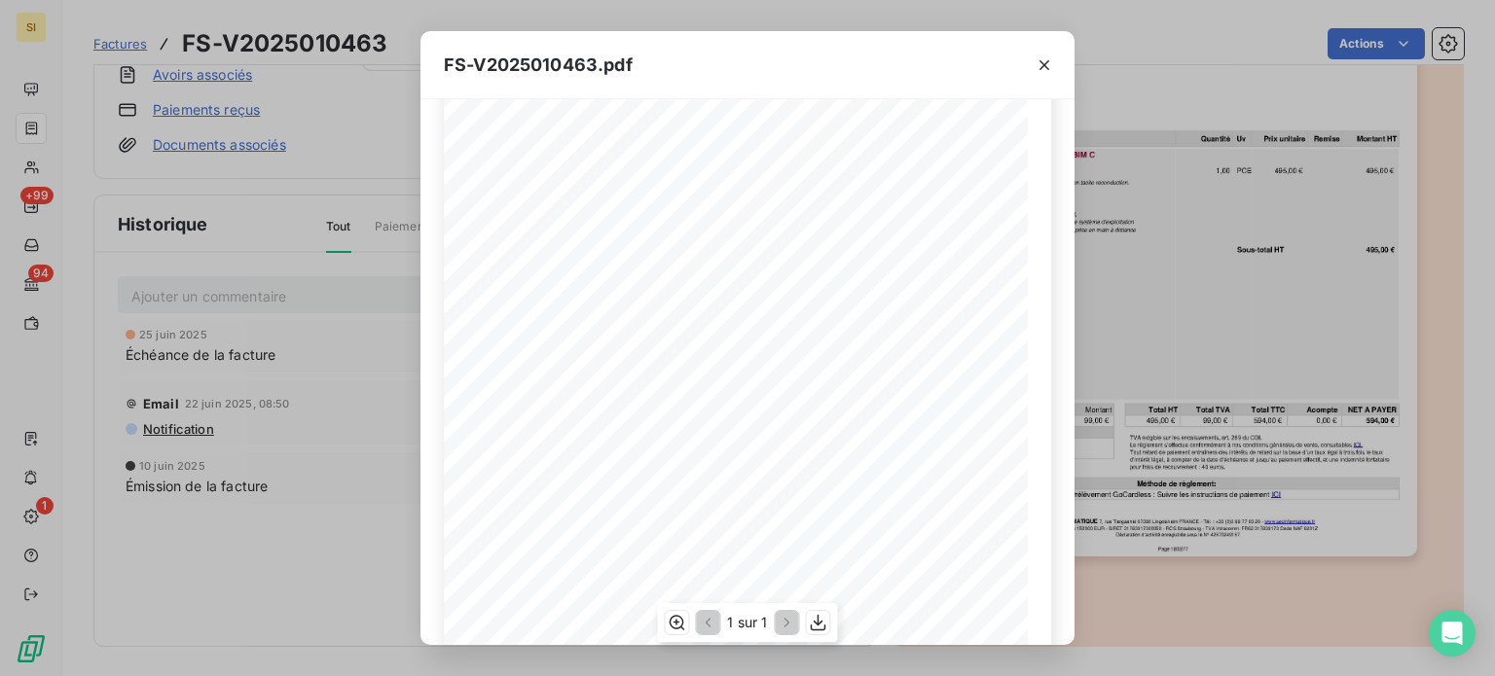
scroll to position [350, 0]
click at [815, 613] on icon "button" at bounding box center [818, 622] width 19 height 19
